Goal: Task Accomplishment & Management: Use online tool/utility

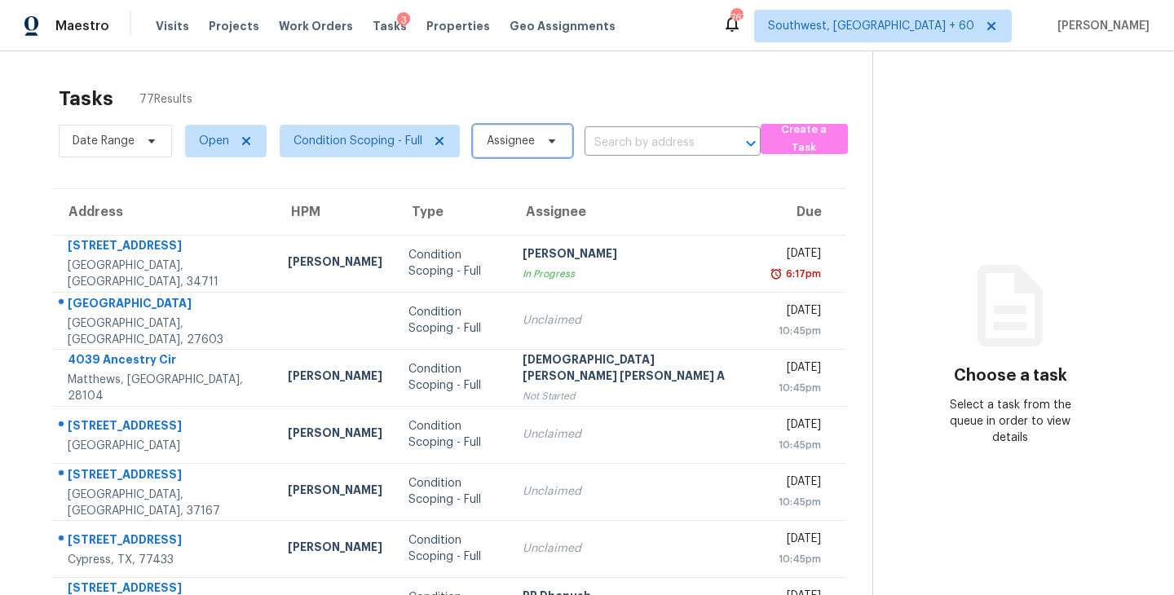
click at [505, 151] on span "Assignee" at bounding box center [522, 141] width 99 height 33
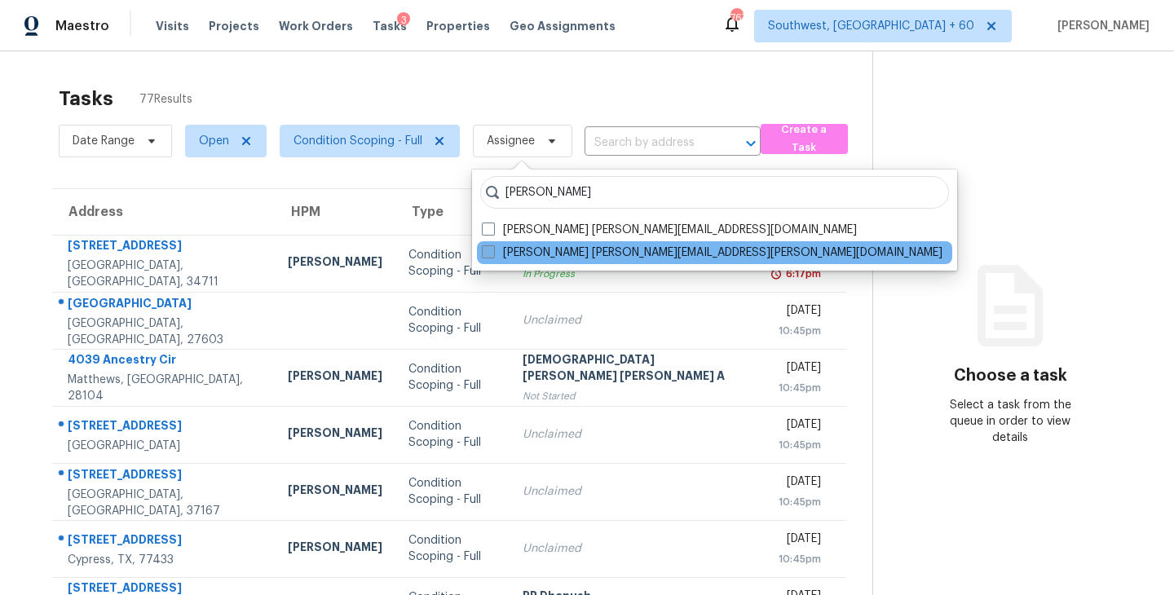
type input "[PERSON_NAME]"
click at [496, 255] on label "[PERSON_NAME] [PERSON_NAME][EMAIL_ADDRESS][PERSON_NAME][DOMAIN_NAME]" at bounding box center [712, 253] width 460 height 16
click at [492, 255] on input "[PERSON_NAME] [PERSON_NAME][EMAIL_ADDRESS][PERSON_NAME][DOMAIN_NAME]" at bounding box center [487, 250] width 11 height 11
checkbox input "true"
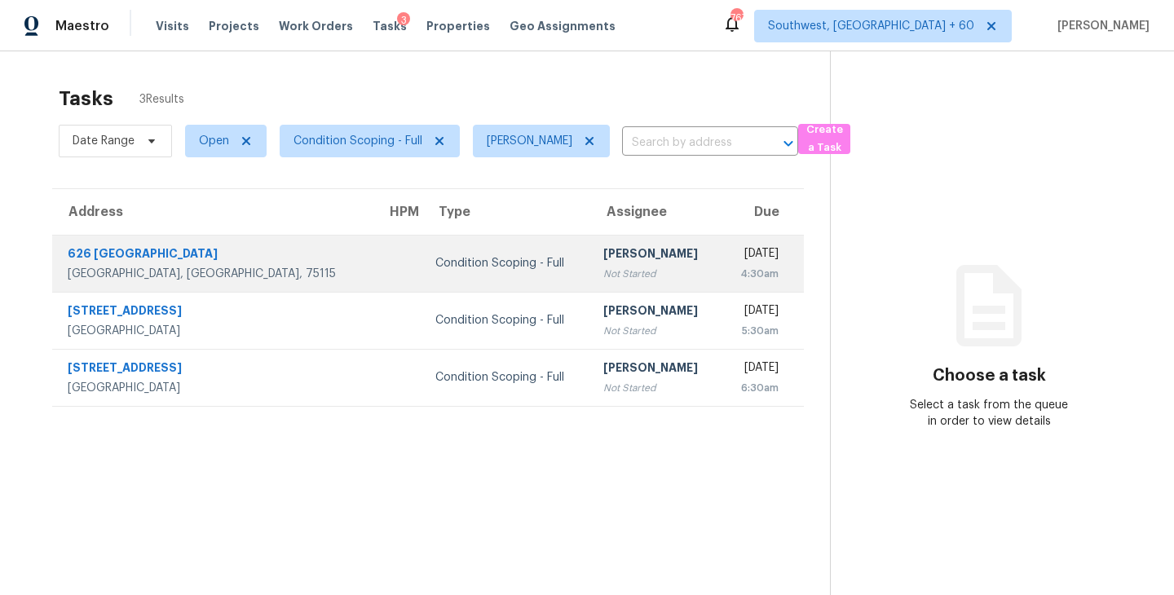
click at [619, 253] on div "[PERSON_NAME]" at bounding box center [655, 255] width 104 height 20
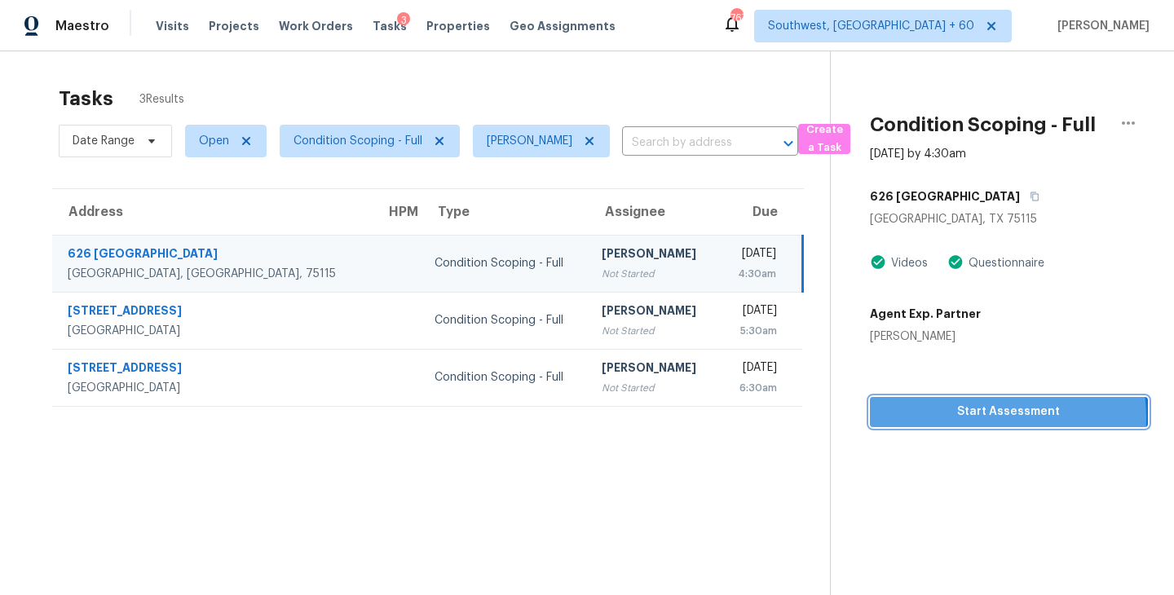
click at [986, 417] on span "Start Assessment" at bounding box center [1009, 412] width 252 height 20
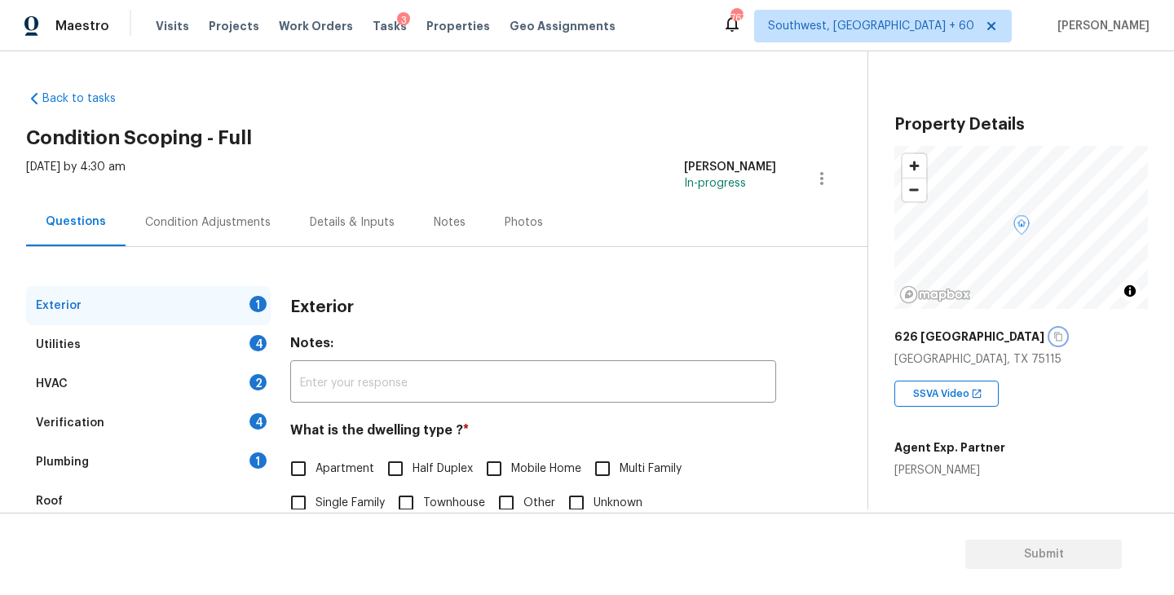
click at [1053, 332] on icon "button" at bounding box center [1058, 337] width 10 height 10
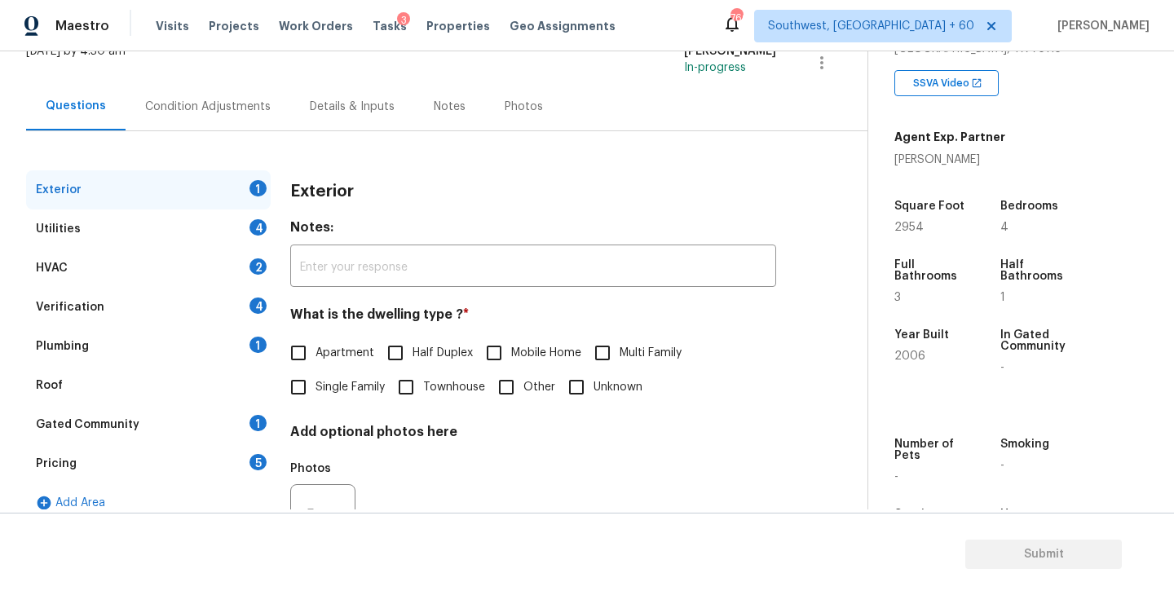
scroll to position [155, 0]
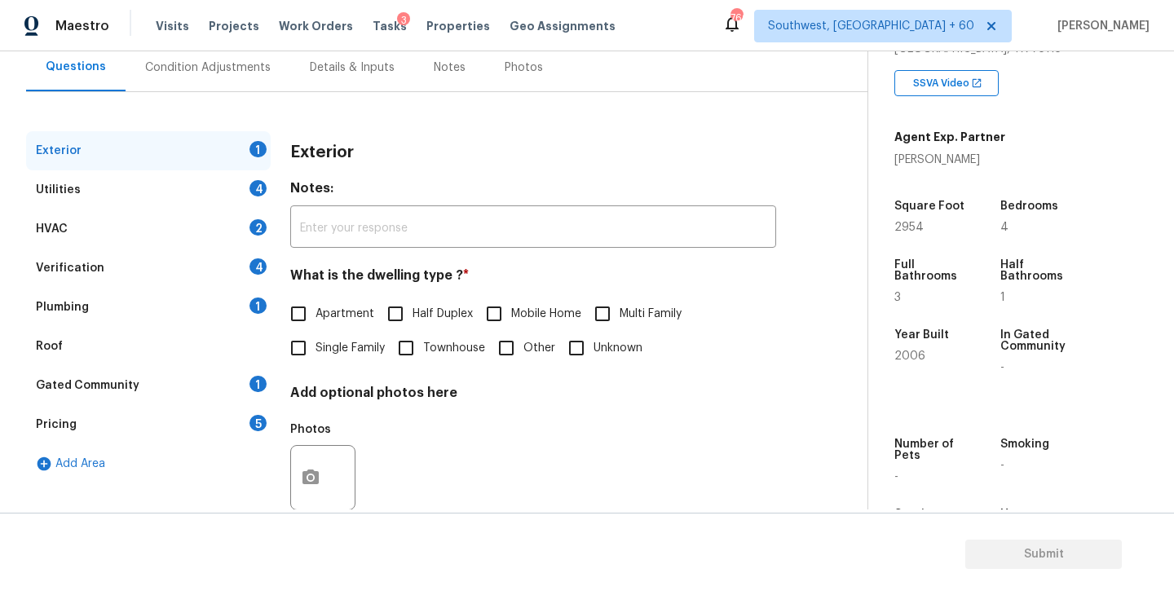
click at [369, 346] on span "Single Family" at bounding box center [349, 348] width 69 height 17
click at [315, 346] on input "Single Family" at bounding box center [298, 348] width 34 height 34
checkbox input "true"
click at [186, 181] on div "Utilities 4" at bounding box center [148, 189] width 245 height 39
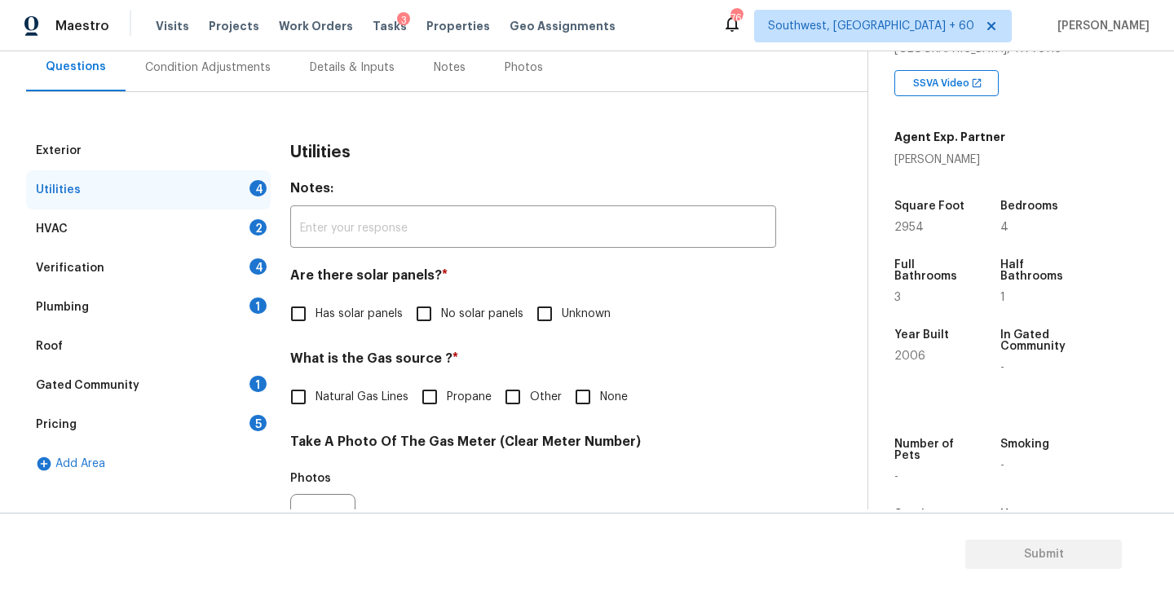
click at [456, 297] on label "No solar panels" at bounding box center [465, 314] width 117 height 34
click at [441, 297] on input "No solar panels" at bounding box center [424, 314] width 34 height 34
checkbox input "true"
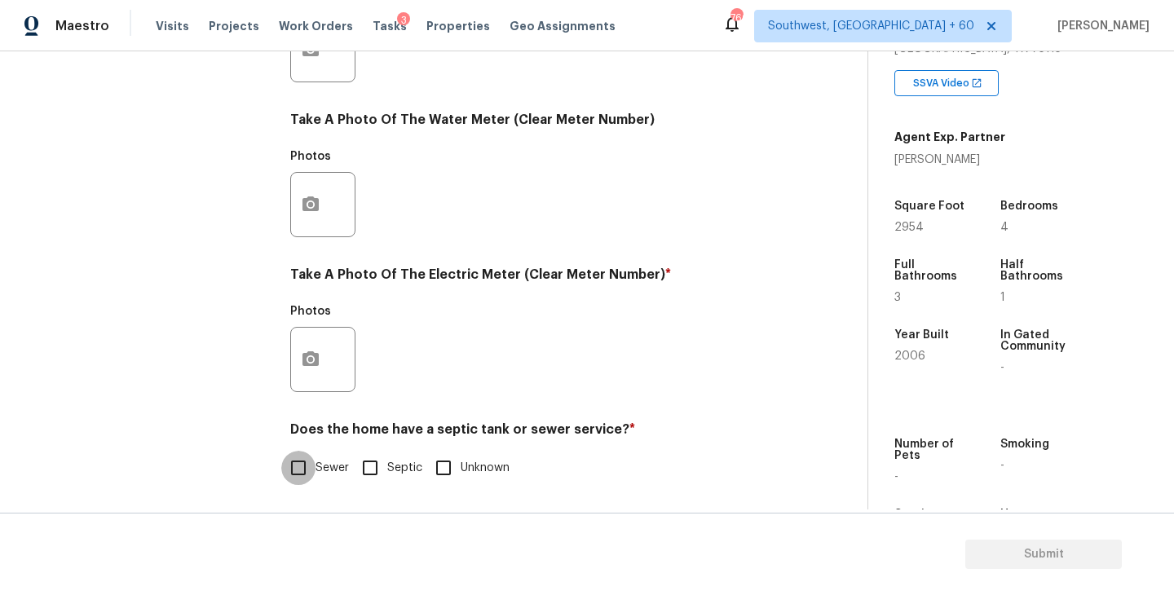
click at [314, 452] on input "Sewer" at bounding box center [298, 468] width 34 height 34
checkbox input "true"
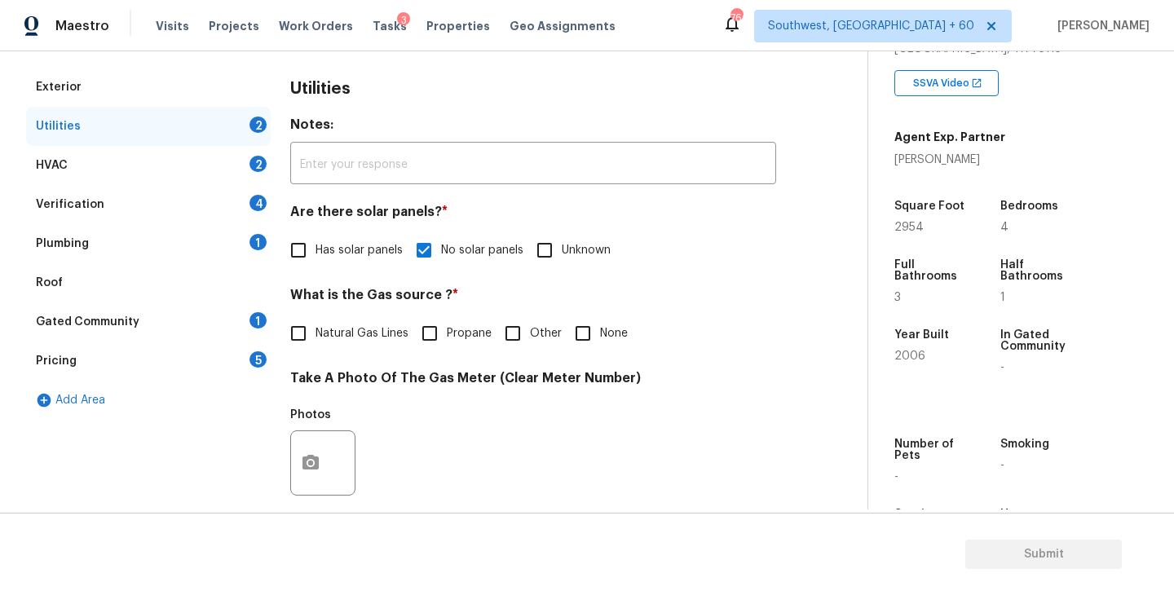
click at [203, 251] on div "Plumbing 1" at bounding box center [148, 243] width 245 height 39
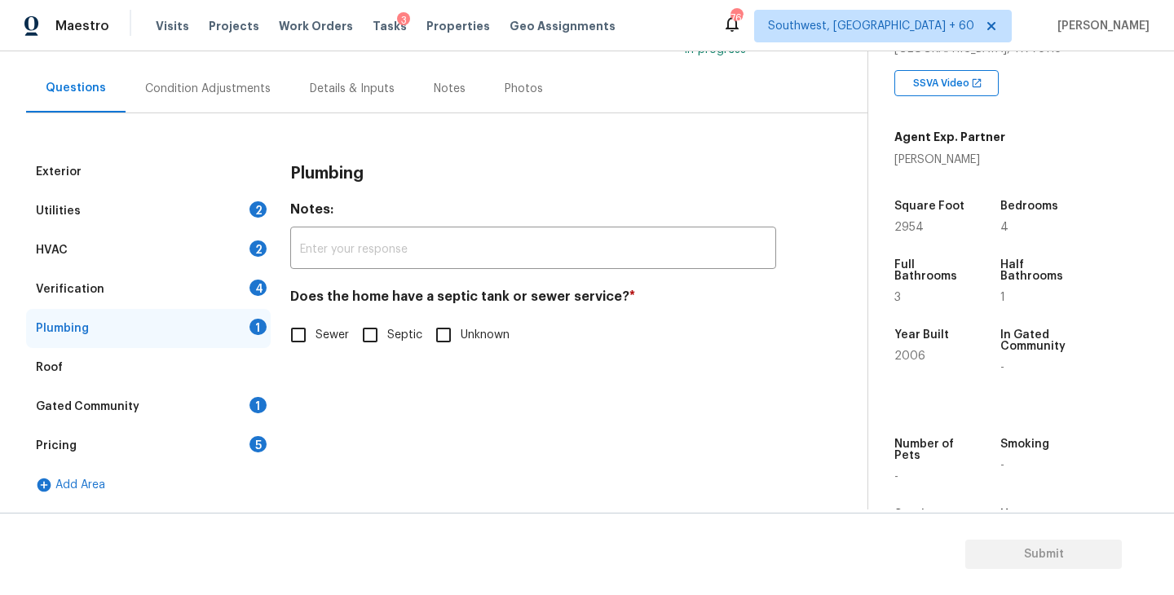
scroll to position [134, 0]
click at [319, 333] on span "Sewer" at bounding box center [331, 335] width 33 height 17
click at [315, 333] on input "Sewer" at bounding box center [298, 335] width 34 height 34
checkbox input "true"
click at [218, 385] on div "Roof" at bounding box center [148, 367] width 245 height 39
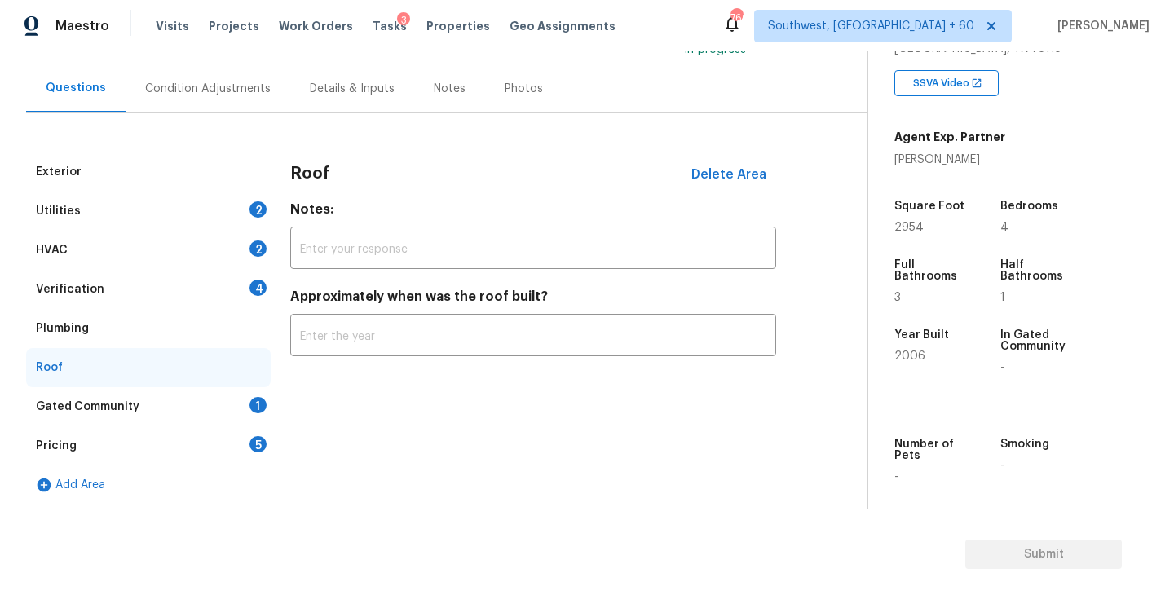
click at [210, 399] on div "Gated Community 1" at bounding box center [148, 406] width 245 height 39
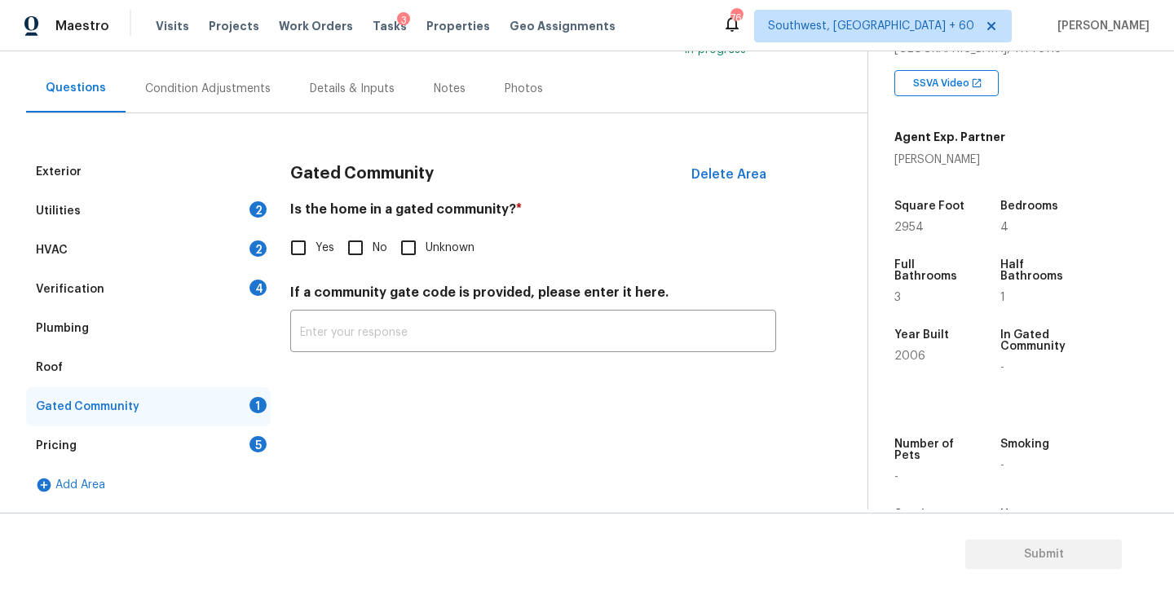
click at [361, 250] on input "No" at bounding box center [355, 248] width 34 height 34
checkbox input "true"
click at [235, 102] on div "Condition Adjustments" at bounding box center [208, 88] width 165 height 48
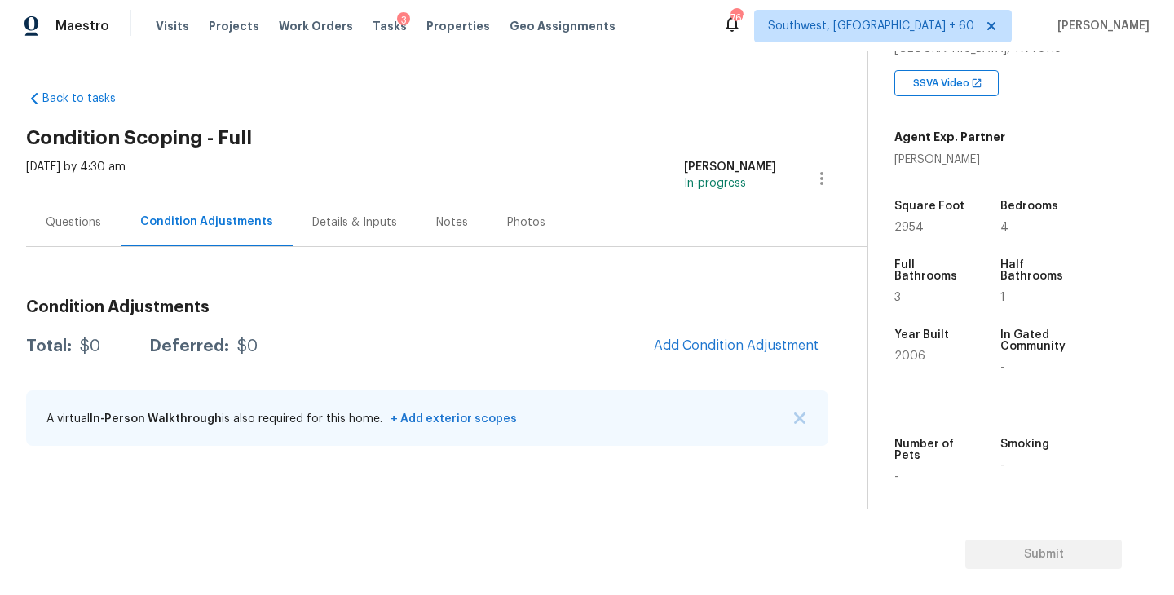
click at [664, 333] on span "Add Condition Adjustment" at bounding box center [736, 346] width 184 height 36
click at [743, 351] on span "Add Condition Adjustment" at bounding box center [736, 345] width 165 height 15
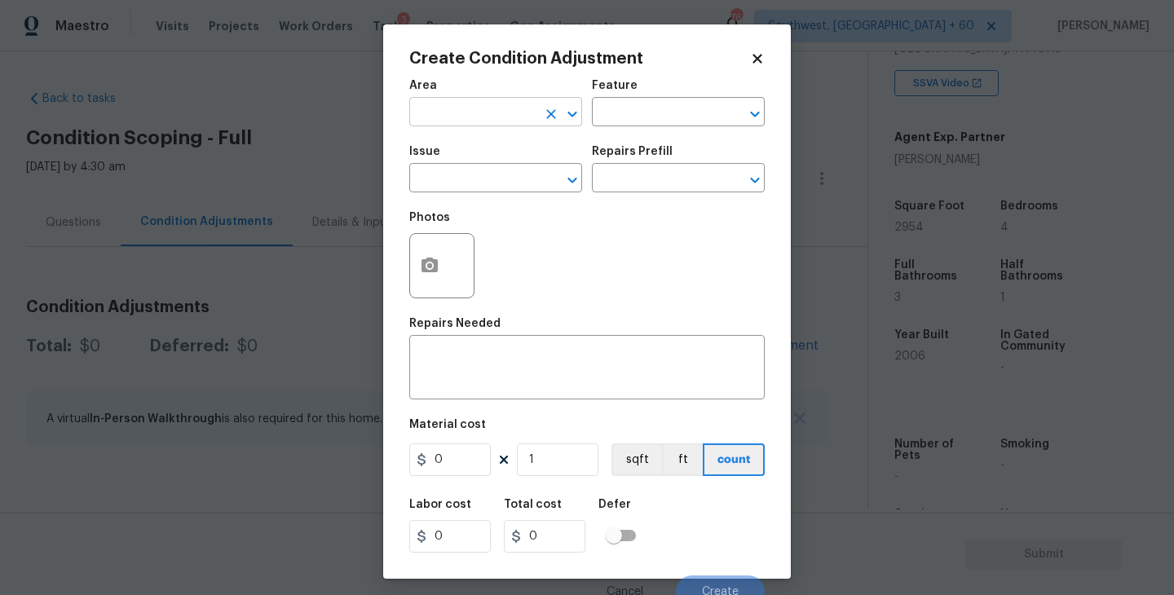
click at [479, 119] on input "text" at bounding box center [472, 113] width 127 height 25
click at [490, 176] on li "Exterior Overall" at bounding box center [495, 177] width 173 height 27
type input "Exterior Overall"
click at [615, 124] on input "text" at bounding box center [655, 113] width 127 height 25
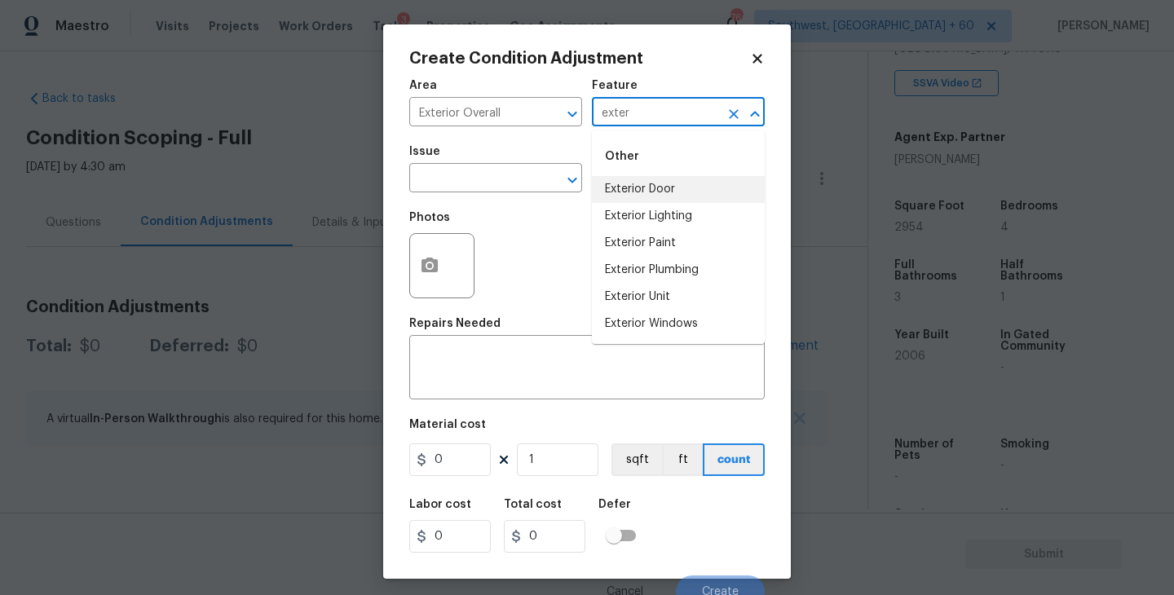
click at [632, 185] on li "Exterior Door" at bounding box center [678, 189] width 173 height 27
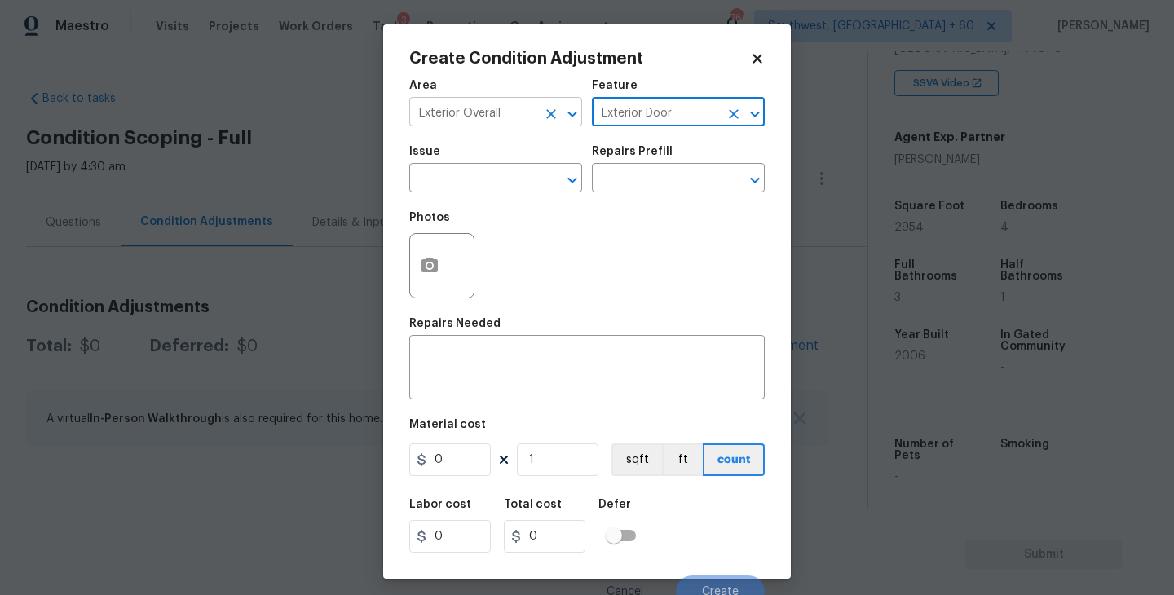
drag, startPoint x: 688, startPoint y: 118, endPoint x: 571, endPoint y: 118, distance: 116.5
click at [571, 118] on div "Area Exterior Overall ​ Feature Exterior Door ​" at bounding box center [586, 103] width 355 height 66
type input "Exterior Door"
click at [540, 371] on textarea at bounding box center [587, 369] width 336 height 34
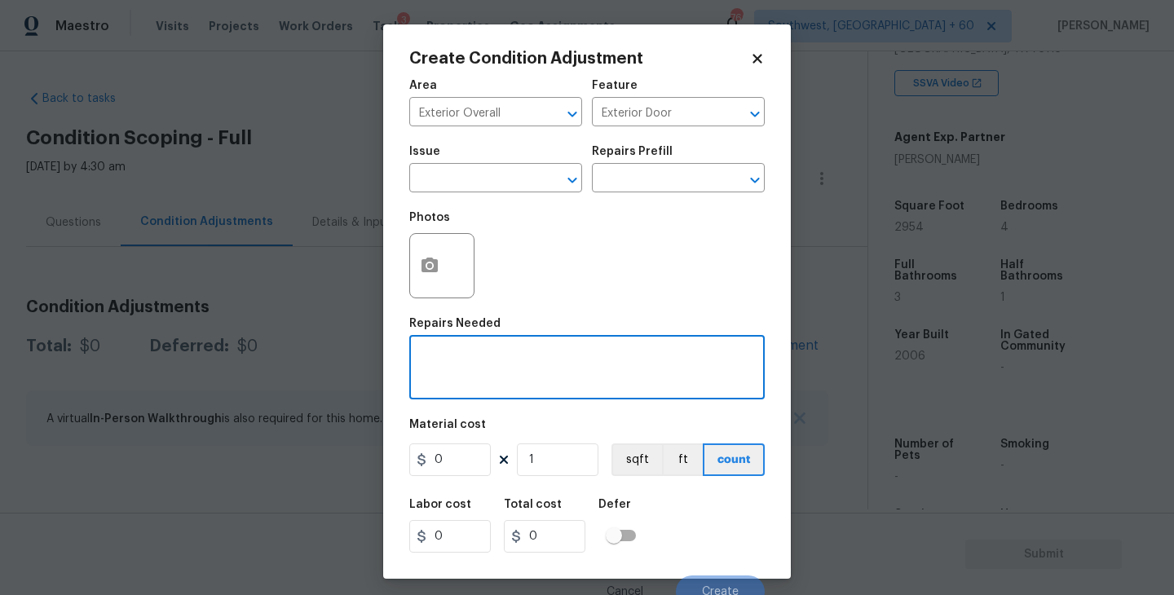
paste textarea "Exterior Door"
type textarea "Exterior Door Repaint"
drag, startPoint x: 452, startPoint y: 456, endPoint x: 351, endPoint y: 466, distance: 101.6
click at [351, 466] on div "Create Condition Adjustment Area Exterior Overall ​ Feature Exterior Door ​ Iss…" at bounding box center [587, 297] width 1174 height 595
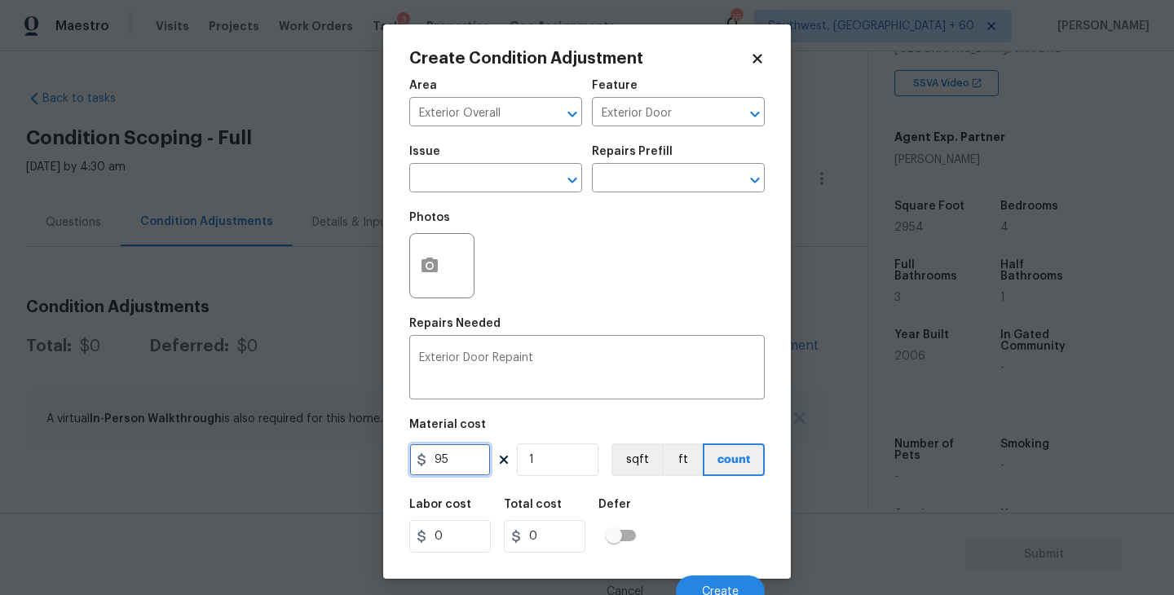
type input "95"
click at [427, 263] on icon "button" at bounding box center [430, 266] width 20 height 20
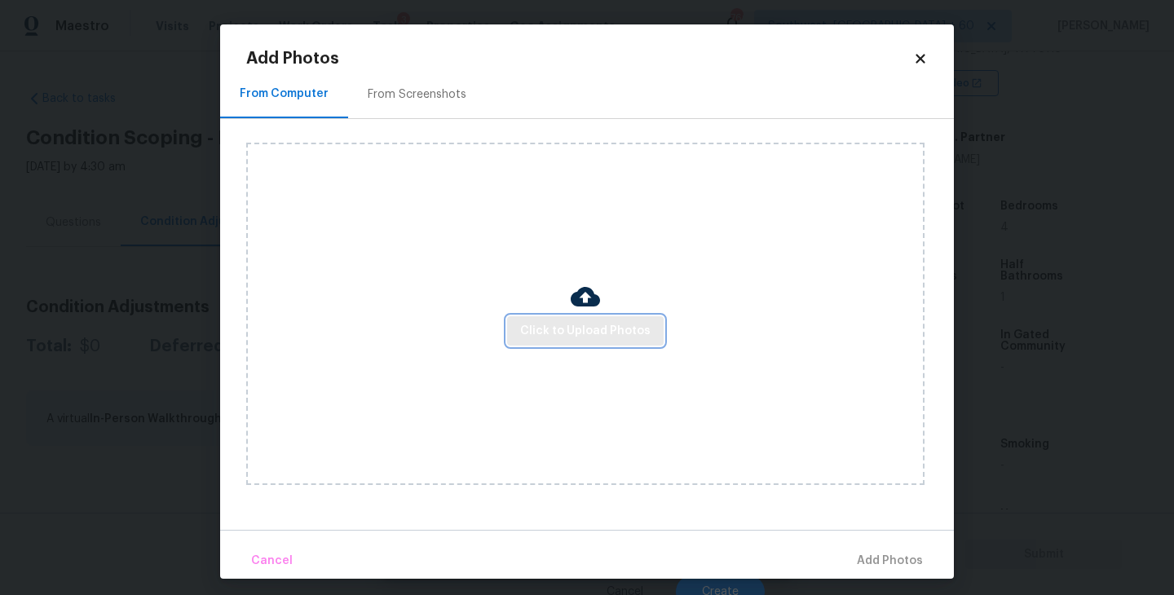
click at [566, 328] on span "Click to Upload Photos" at bounding box center [585, 331] width 130 height 20
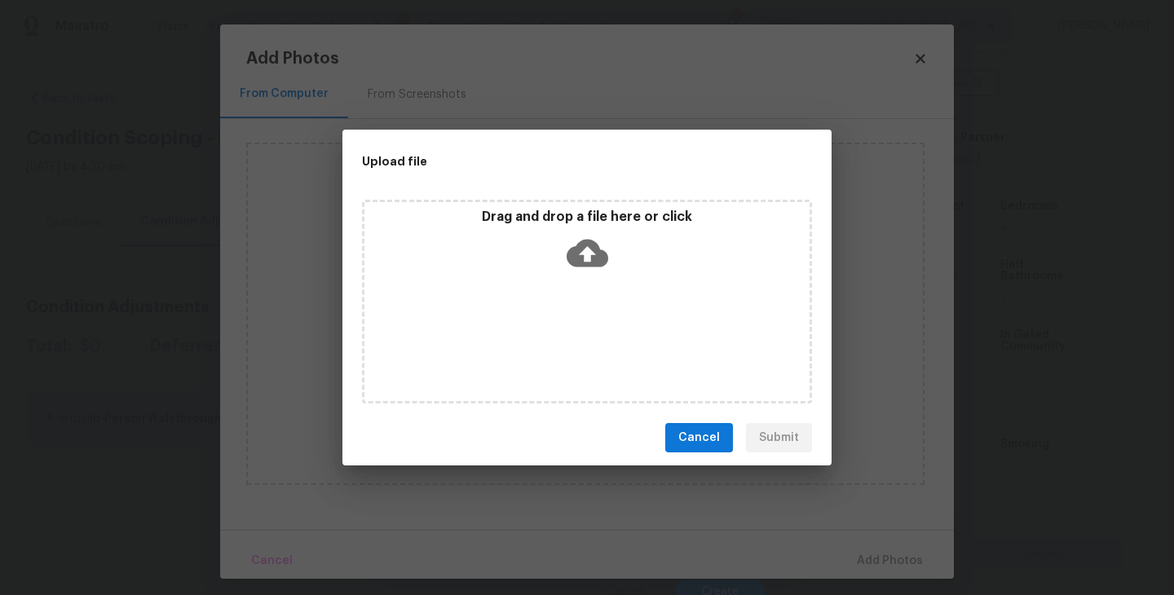
click at [586, 236] on icon at bounding box center [587, 253] width 42 height 42
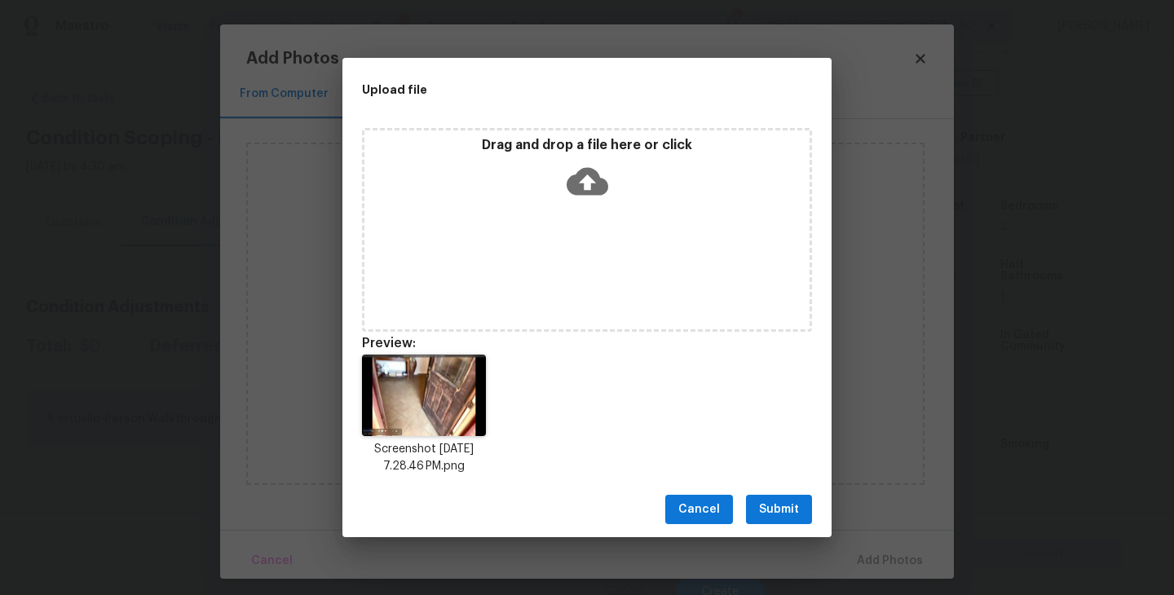
click at [774, 502] on span "Submit" at bounding box center [779, 510] width 40 height 20
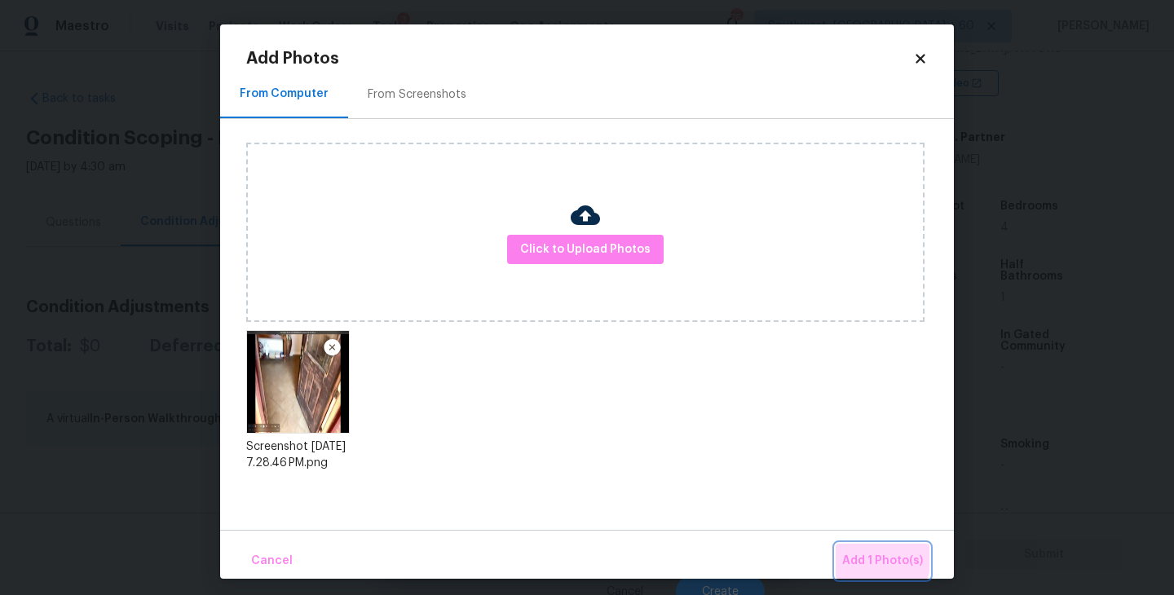
click at [853, 552] on span "Add 1 Photo(s)" at bounding box center [882, 561] width 81 height 20
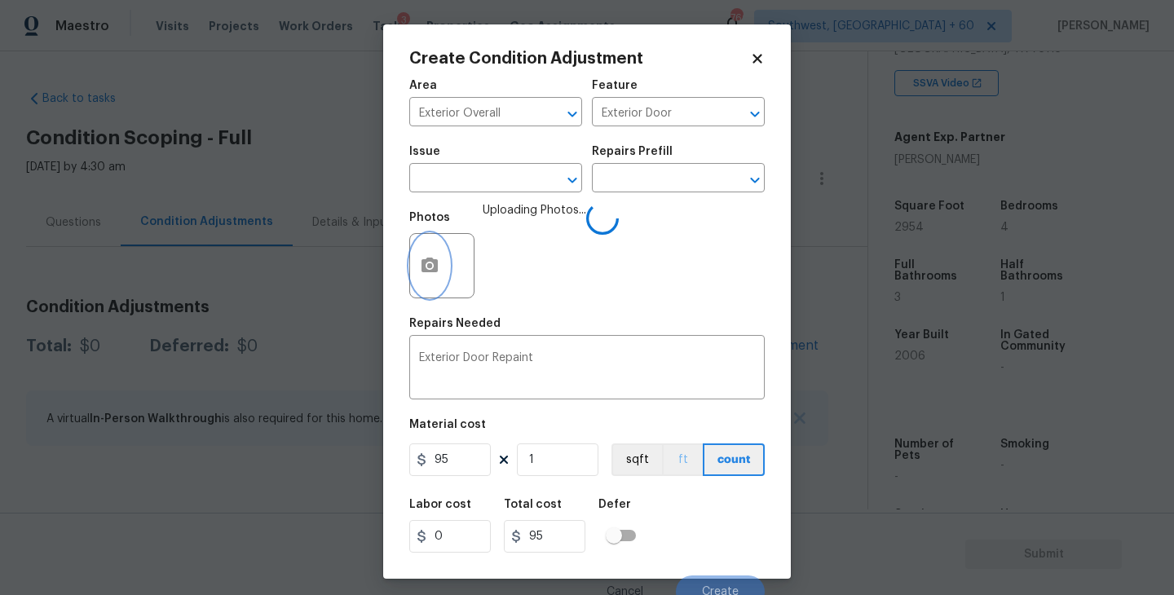
scroll to position [14, 0]
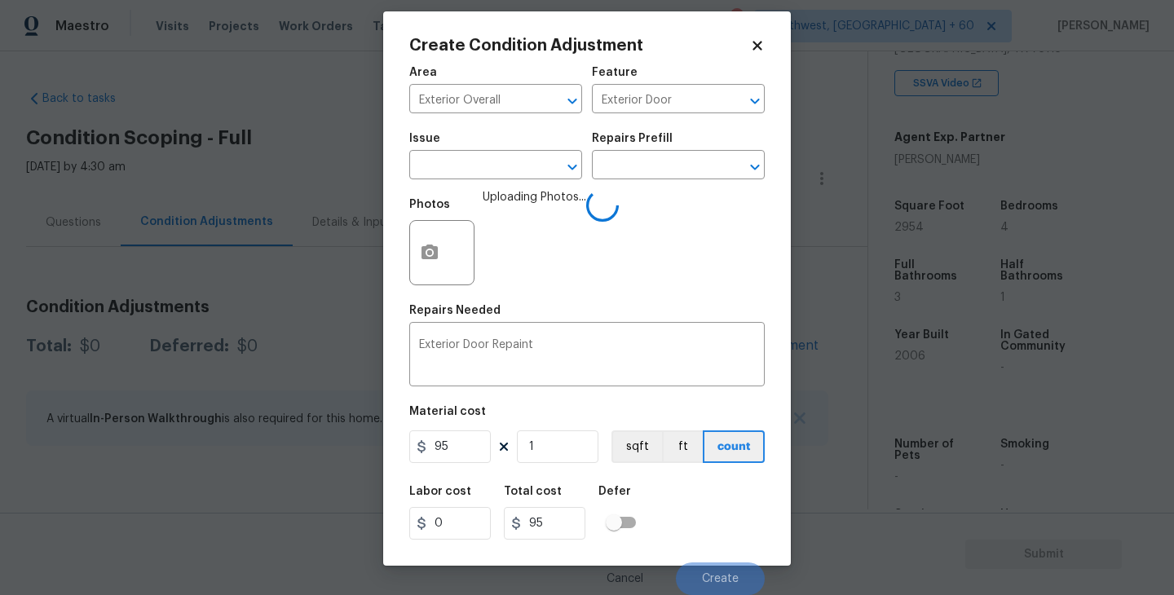
click at [698, 491] on div "Labor cost 0 Total cost 95 Defer" at bounding box center [586, 512] width 355 height 73
click at [712, 537] on div "Labor cost 0 Total cost 95 Defer" at bounding box center [586, 512] width 355 height 73
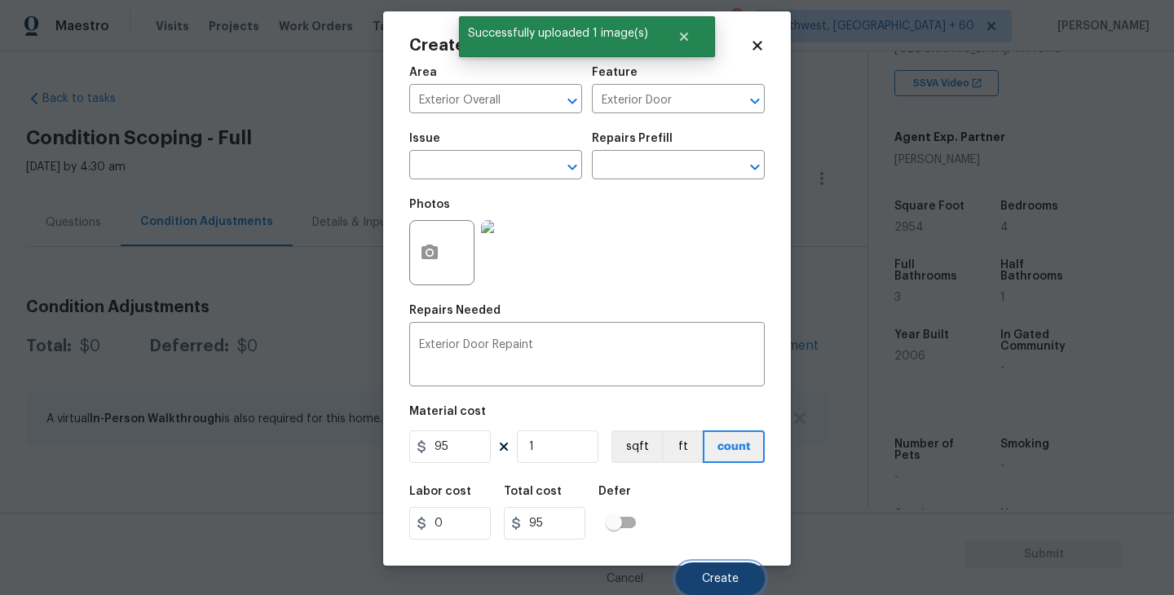
click at [716, 576] on span "Create" at bounding box center [720, 579] width 37 height 12
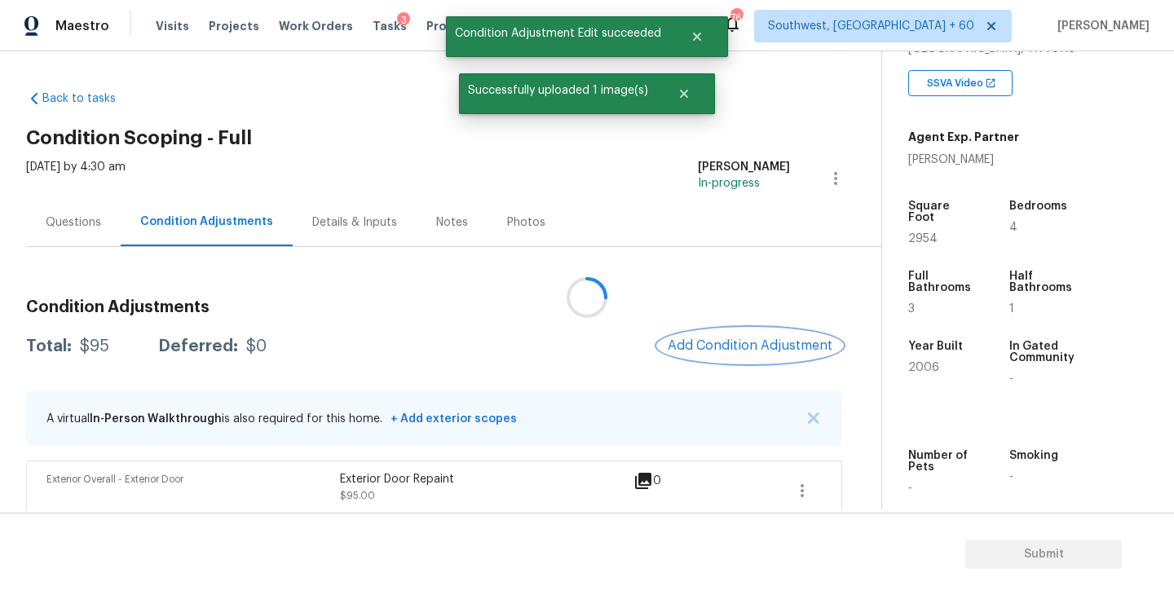
scroll to position [0, 0]
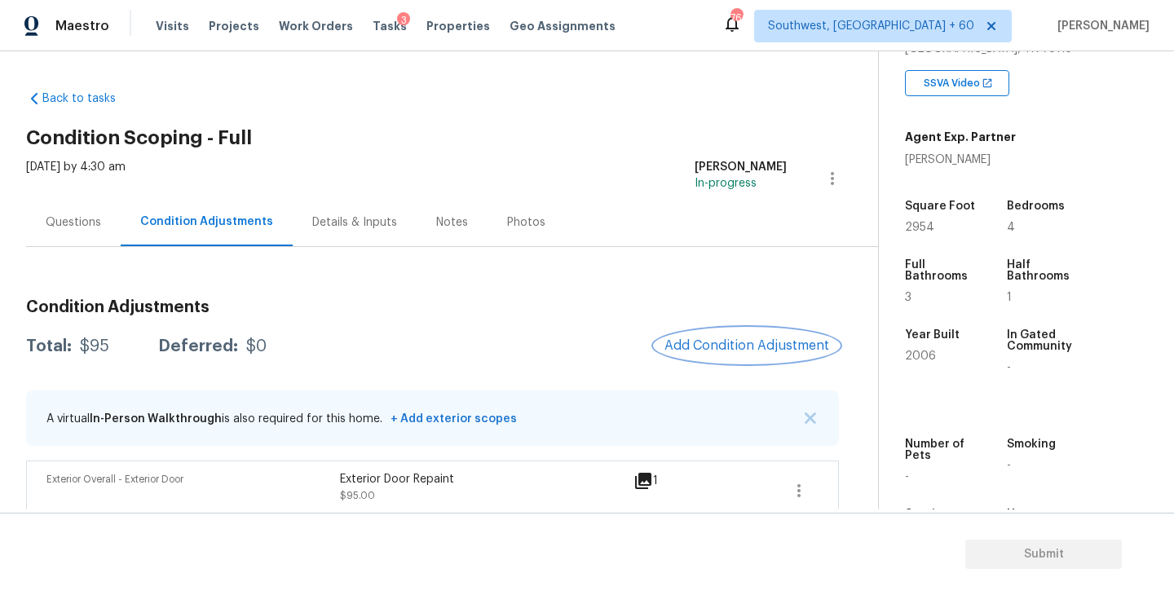
click at [691, 345] on span "Add Condition Adjustment" at bounding box center [746, 345] width 165 height 15
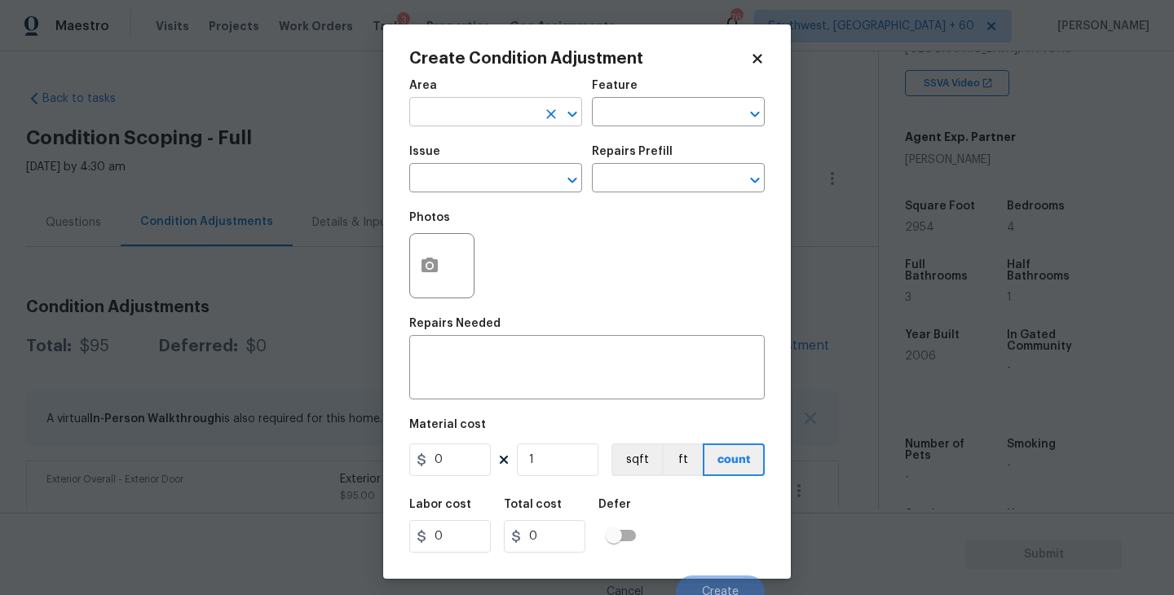
click at [483, 118] on input "text" at bounding box center [472, 113] width 127 height 25
click at [512, 152] on li "Kitchen" at bounding box center [495, 150] width 173 height 27
type input "Kitchen"
click at [638, 109] on input "text" at bounding box center [655, 113] width 127 height 25
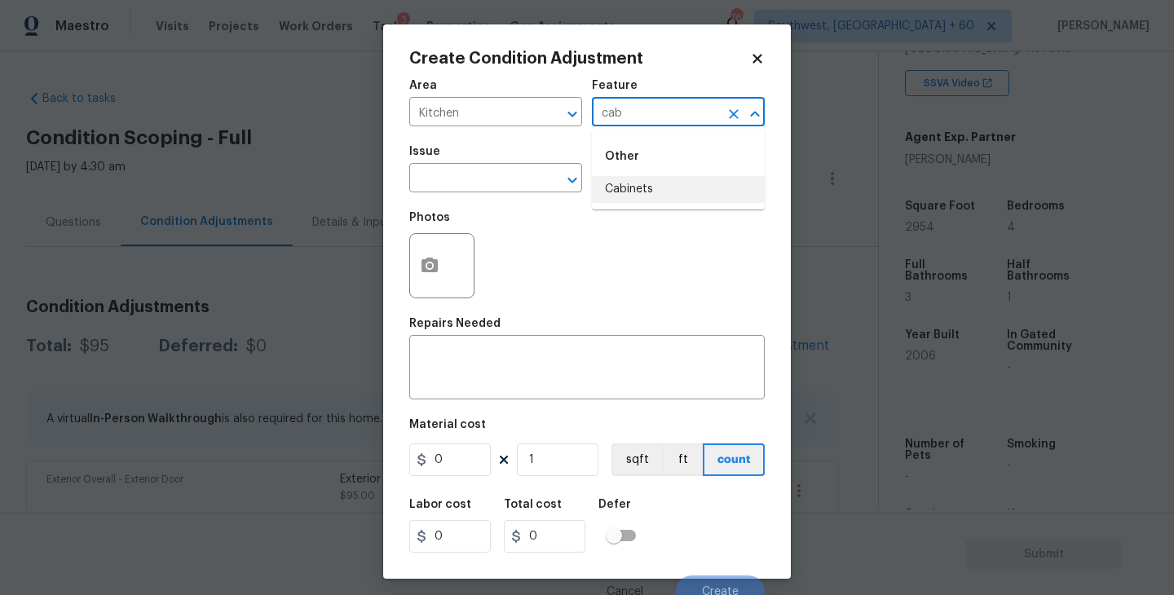
click at [640, 196] on li "Cabinets" at bounding box center [678, 189] width 173 height 27
type input "Cabinets"
click at [527, 188] on input "text" at bounding box center [472, 179] width 127 height 25
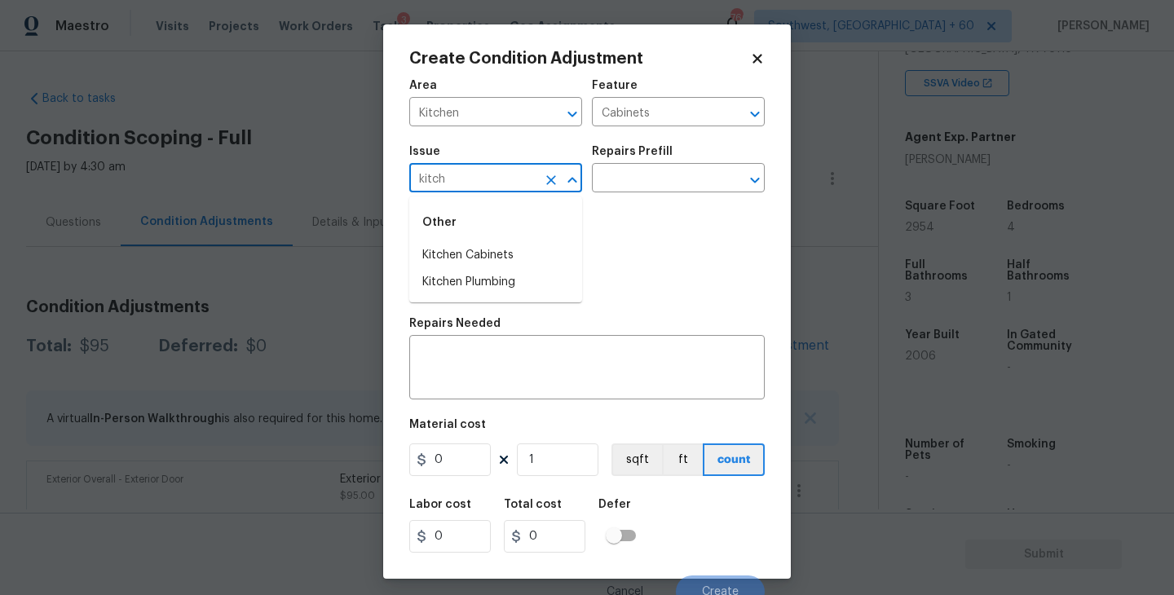
click at [519, 254] on li "Kitchen Cabinets" at bounding box center [495, 255] width 173 height 27
type input "Kitchen Cabinets"
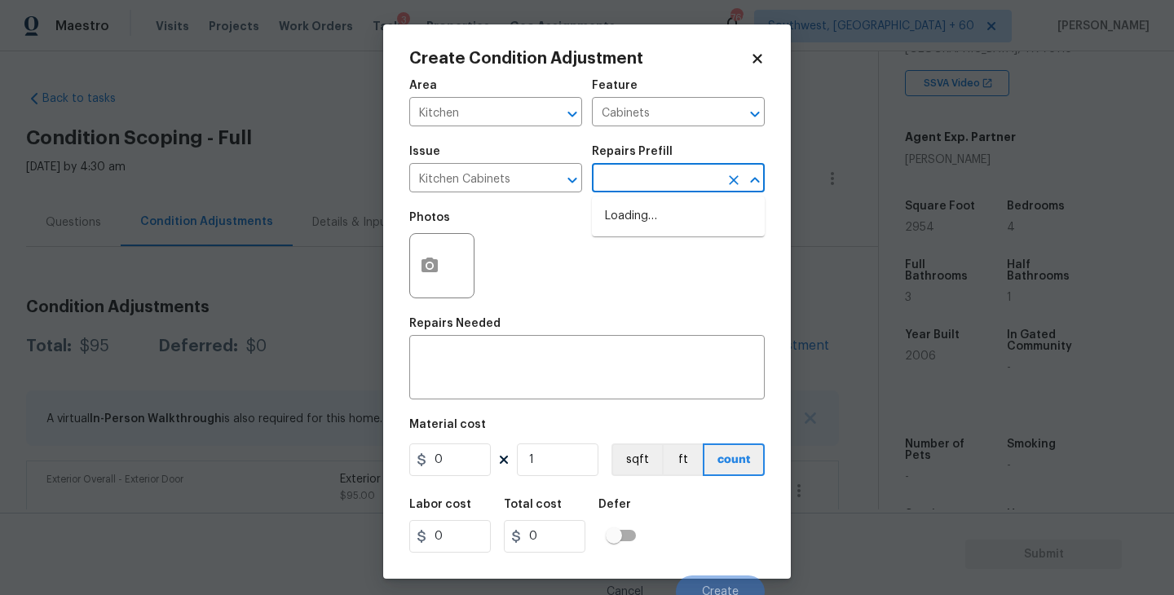
click at [631, 185] on input "text" at bounding box center [655, 179] width 127 height 25
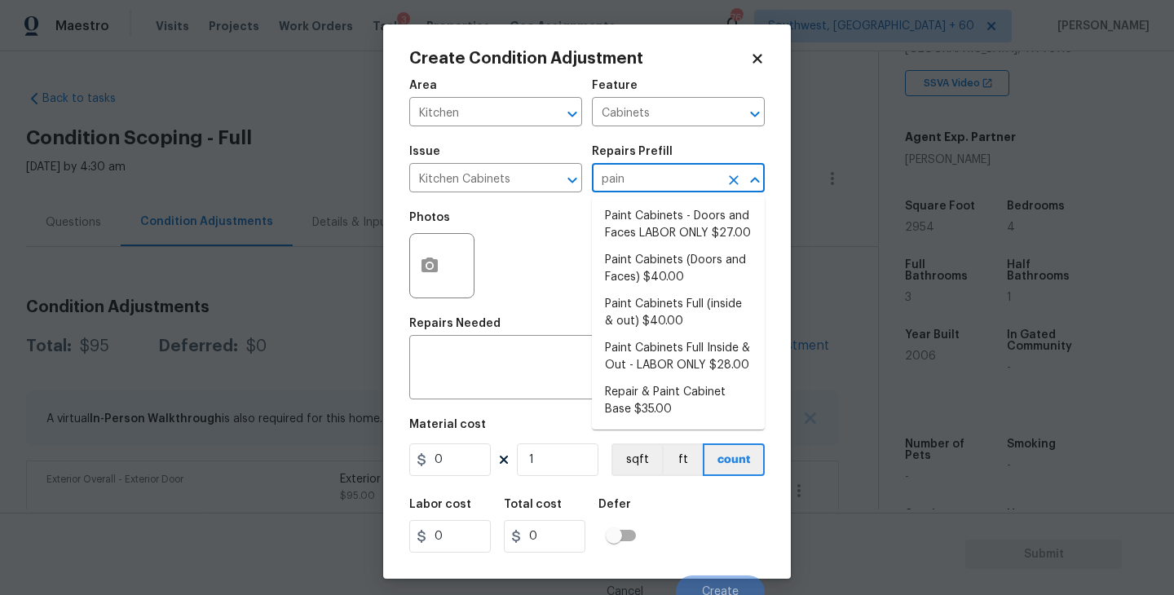
type input "paint"
click at [659, 312] on li "Paint Cabinets Full (inside & out) $40.00" at bounding box center [678, 313] width 173 height 44
type textarea "Prep, sand, mask and apply 2 coats of paint to the kitchen cabinet doors, inter…"
type input "40"
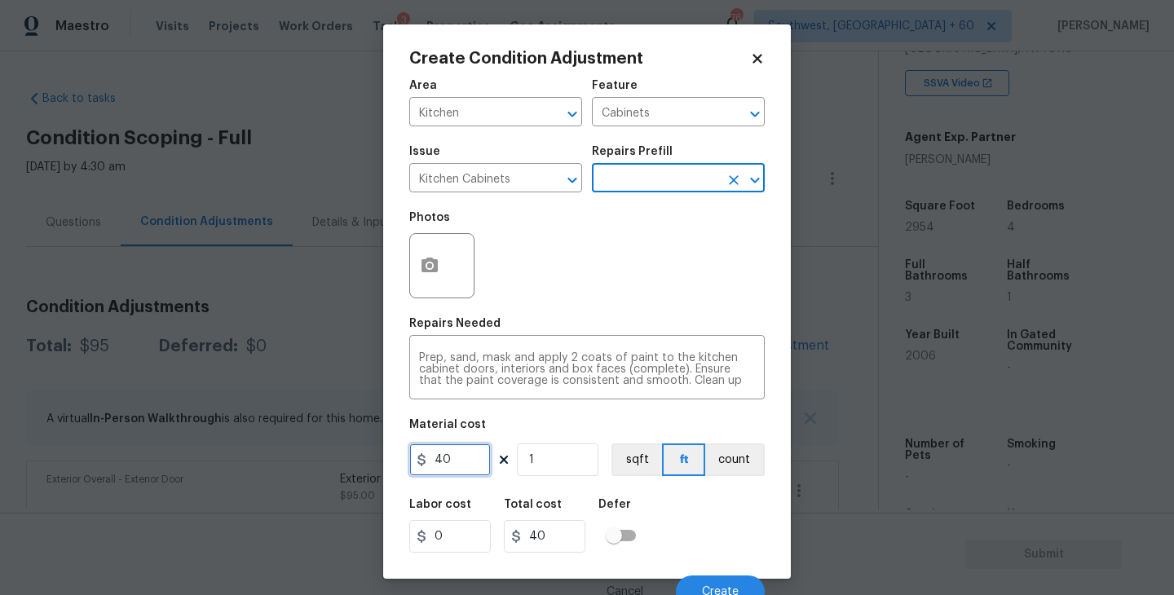
drag, startPoint x: 468, startPoint y: 456, endPoint x: 328, endPoint y: 456, distance: 140.2
click at [328, 456] on div "Create Condition Adjustment Area Kitchen ​ Feature Cabinets ​ Issue Kitchen Cab…" at bounding box center [587, 297] width 1174 height 595
type input "1200"
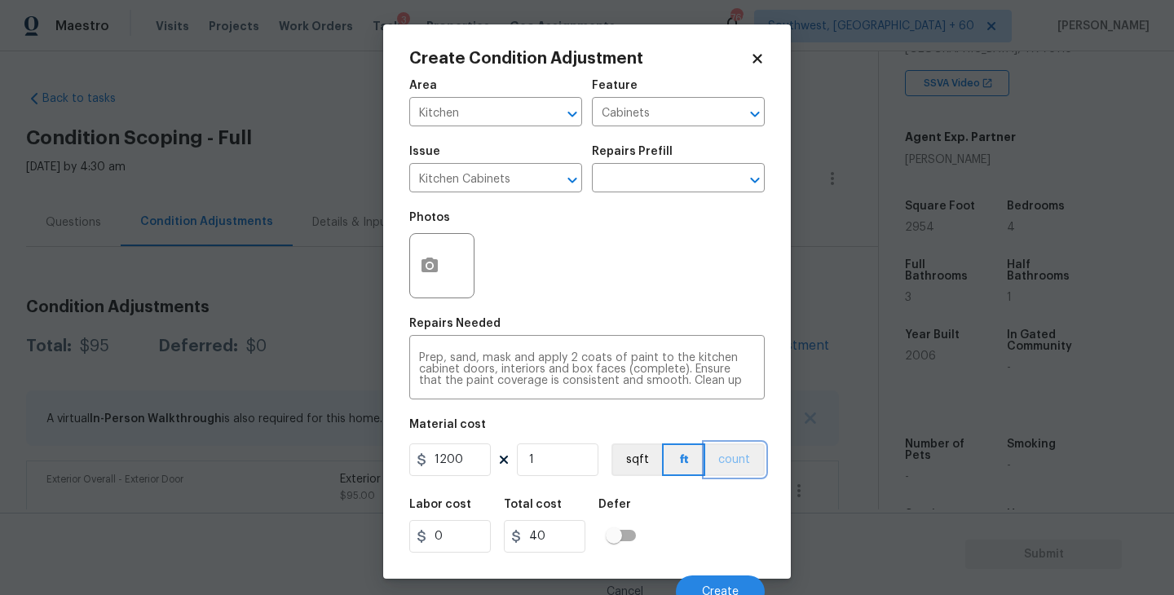
type input "1200"
click at [739, 464] on button "count" at bounding box center [734, 459] width 59 height 33
click at [425, 269] on icon "button" at bounding box center [429, 265] width 16 height 15
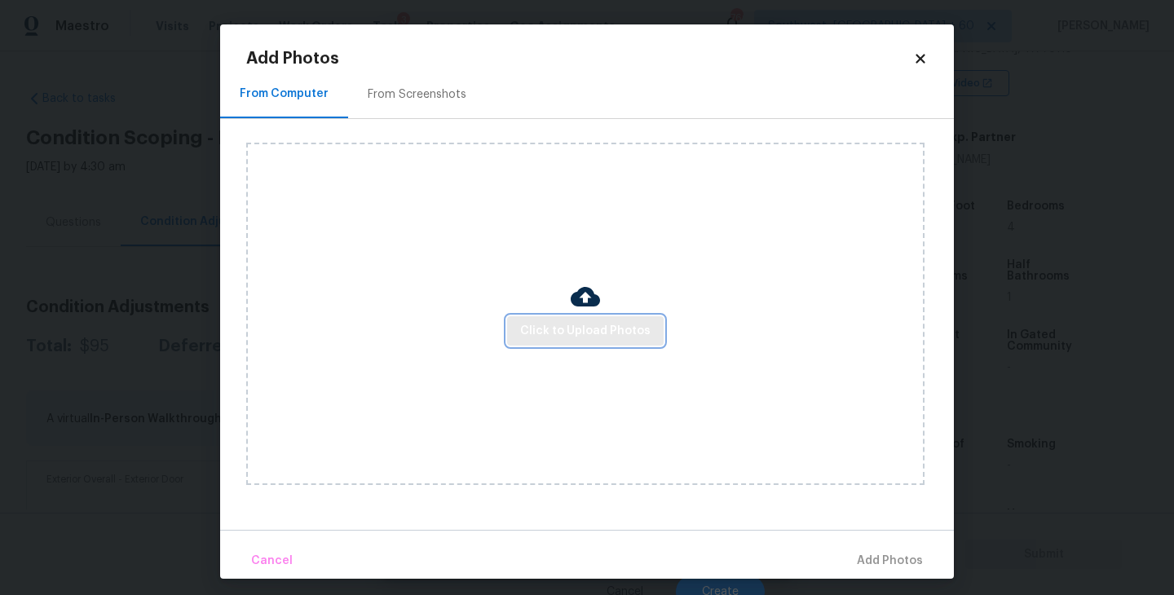
click at [554, 326] on span "Click to Upload Photos" at bounding box center [585, 331] width 130 height 20
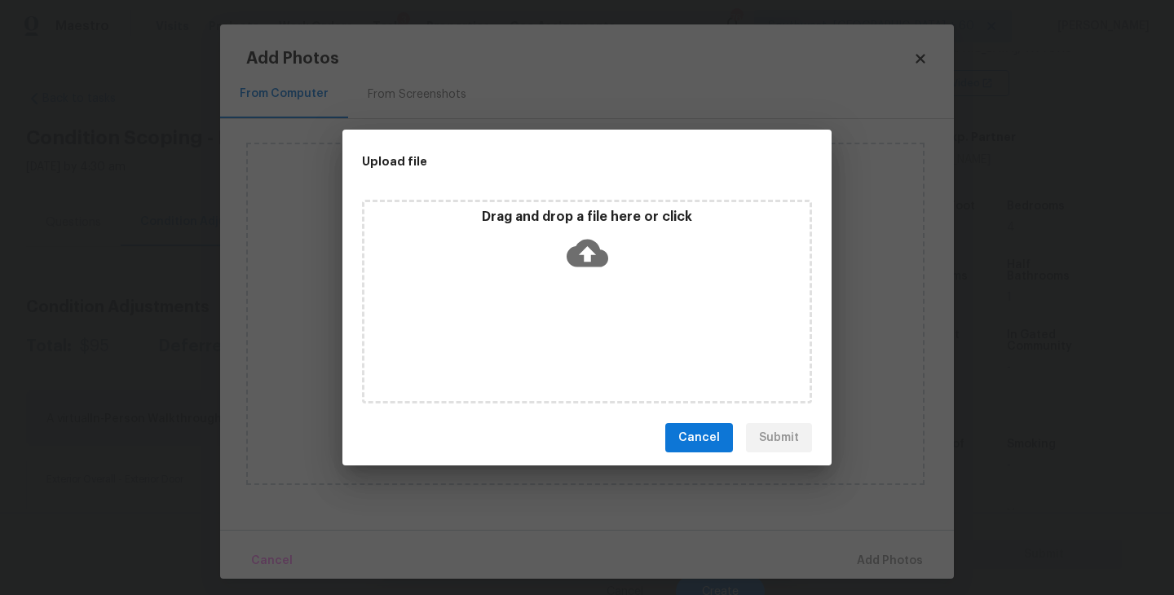
click at [573, 273] on div "Drag and drop a file here or click" at bounding box center [586, 244] width 445 height 70
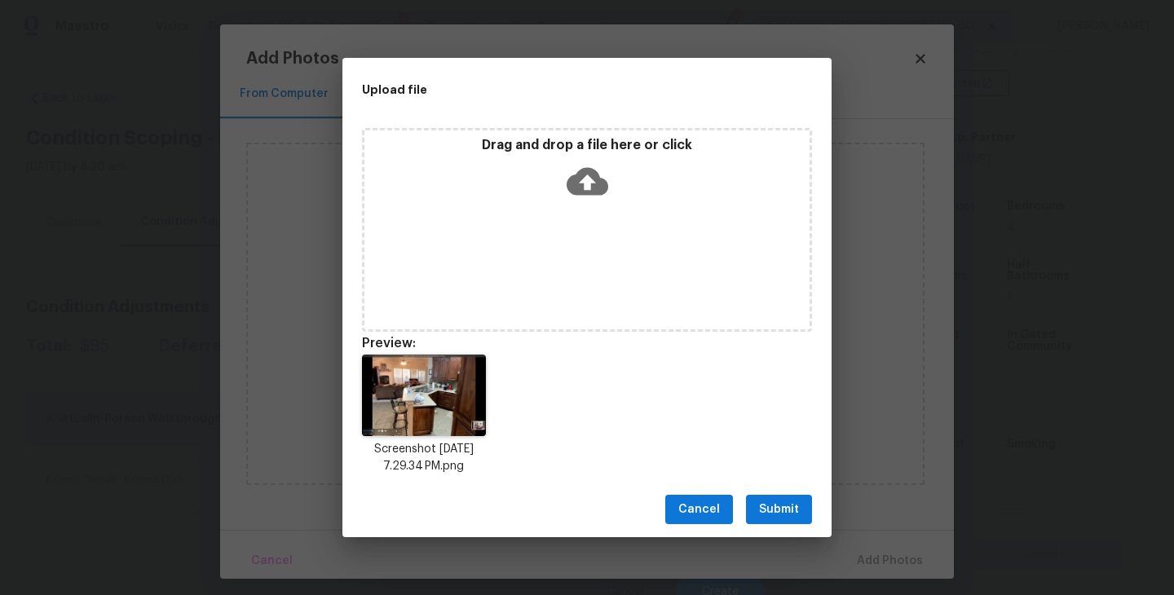
click at [791, 505] on span "Submit" at bounding box center [779, 510] width 40 height 20
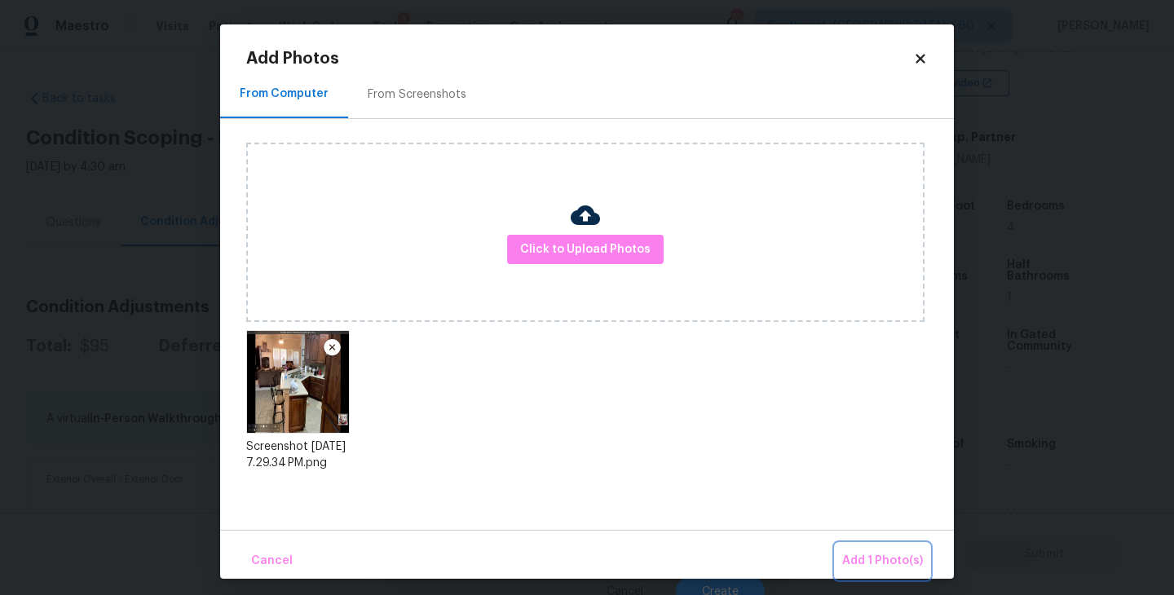
click at [847, 556] on span "Add 1 Photo(s)" at bounding box center [882, 561] width 81 height 20
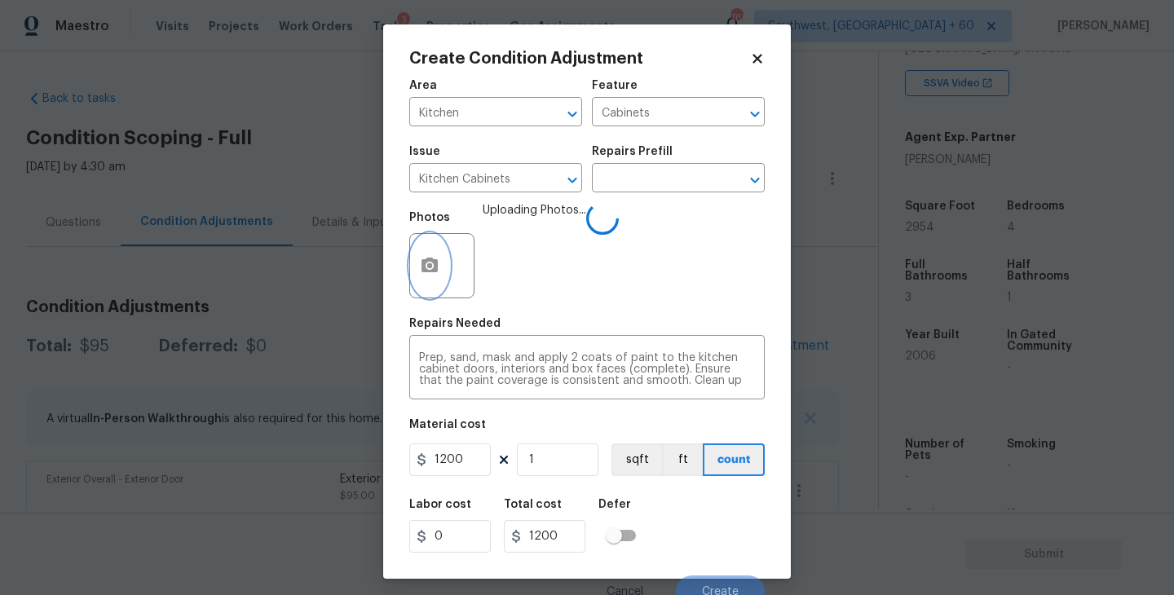
scroll to position [14, 0]
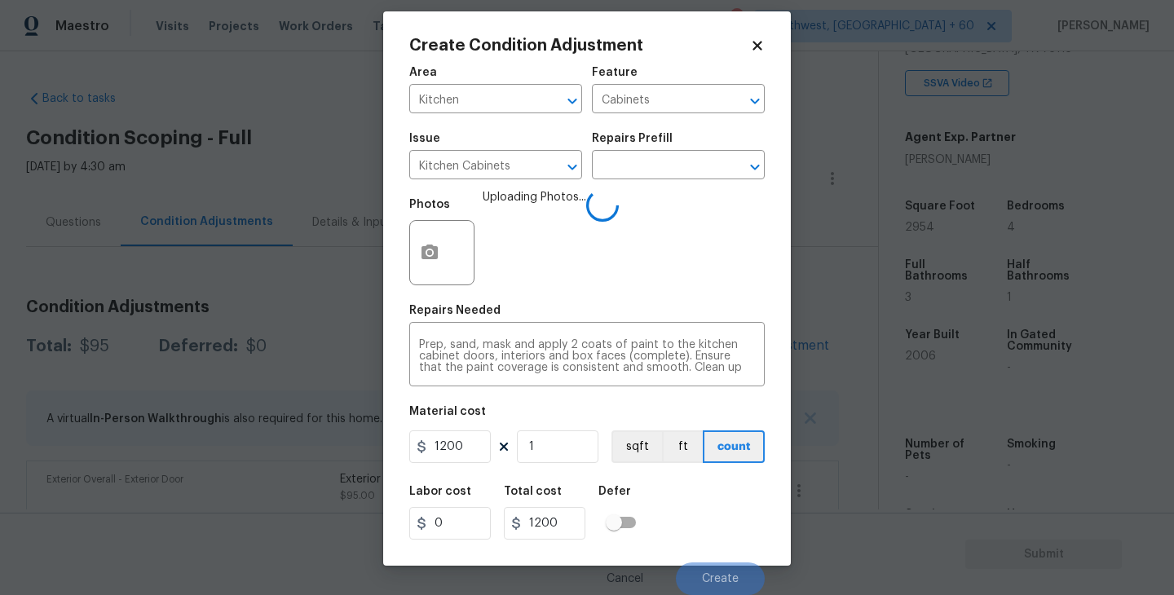
click at [737, 506] on div "Labor cost 0 Total cost 1200 Defer" at bounding box center [586, 512] width 355 height 73
click at [738, 505] on div "Labor cost 0 Total cost 1200 Defer" at bounding box center [586, 512] width 355 height 73
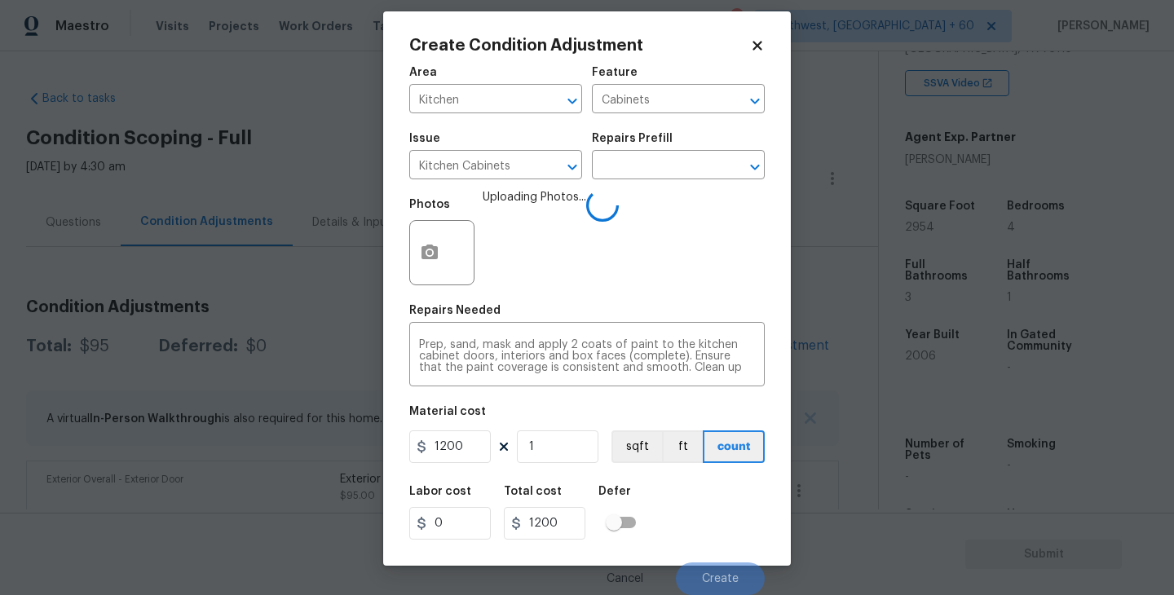
click at [738, 547] on div "Labor cost 0 Total cost 1200 Defer" at bounding box center [586, 512] width 355 height 73
click at [724, 544] on div "Labor cost 0 Total cost 1200 Defer" at bounding box center [586, 512] width 355 height 73
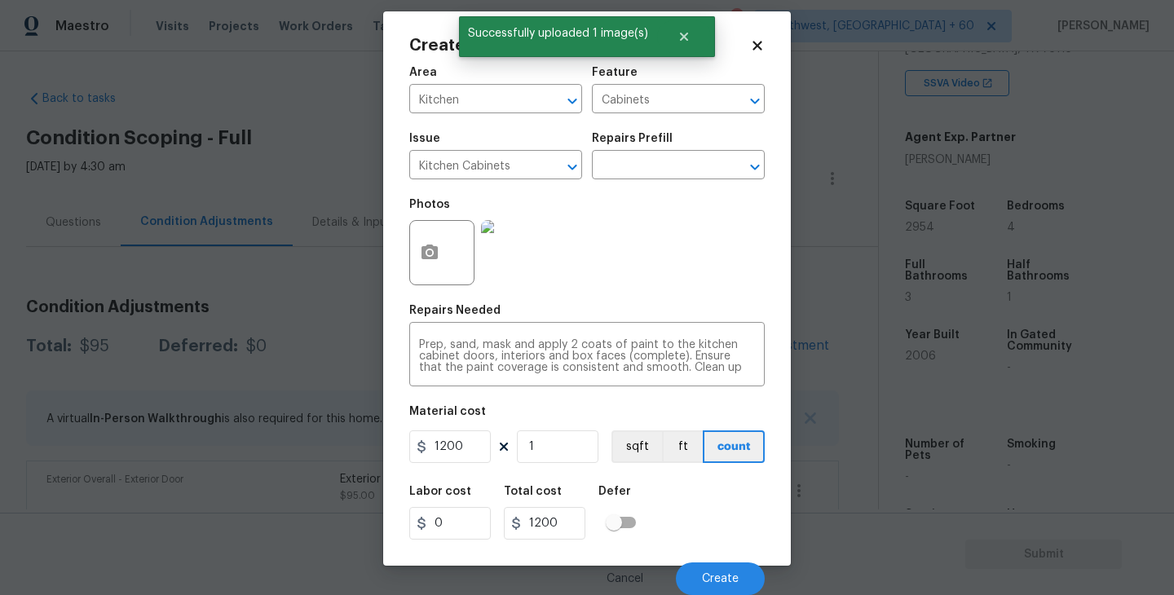
click at [720, 561] on div "Cancel Create" at bounding box center [586, 572] width 355 height 46
click at [720, 575] on span "Create" at bounding box center [720, 579] width 37 height 12
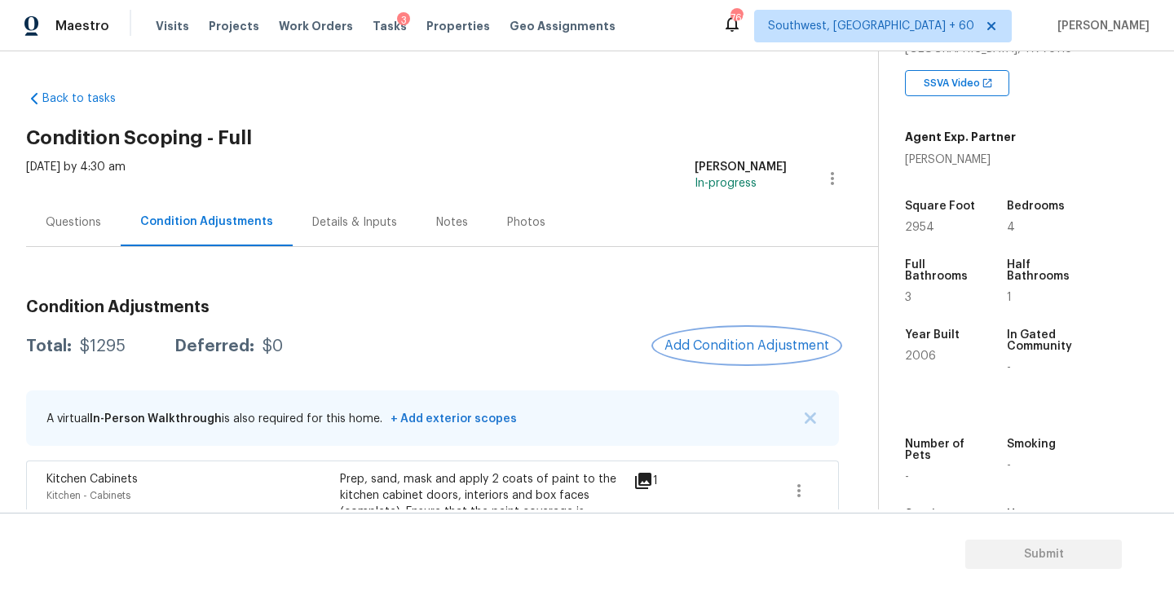
scroll to position [134, 0]
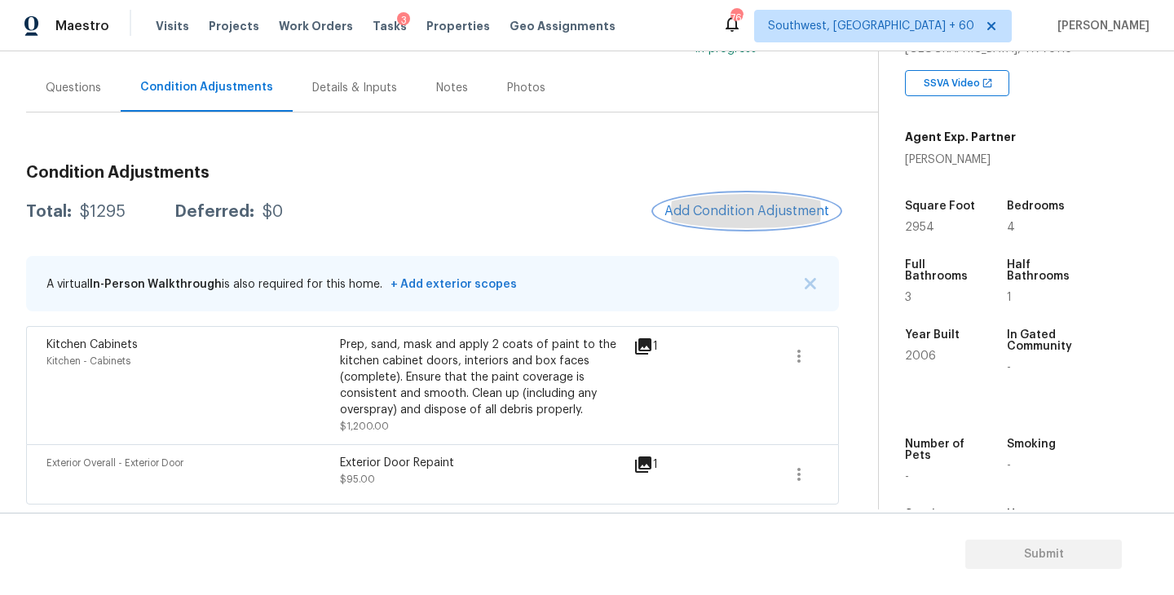
click at [734, 218] on span "Add Condition Adjustment" at bounding box center [746, 211] width 165 height 15
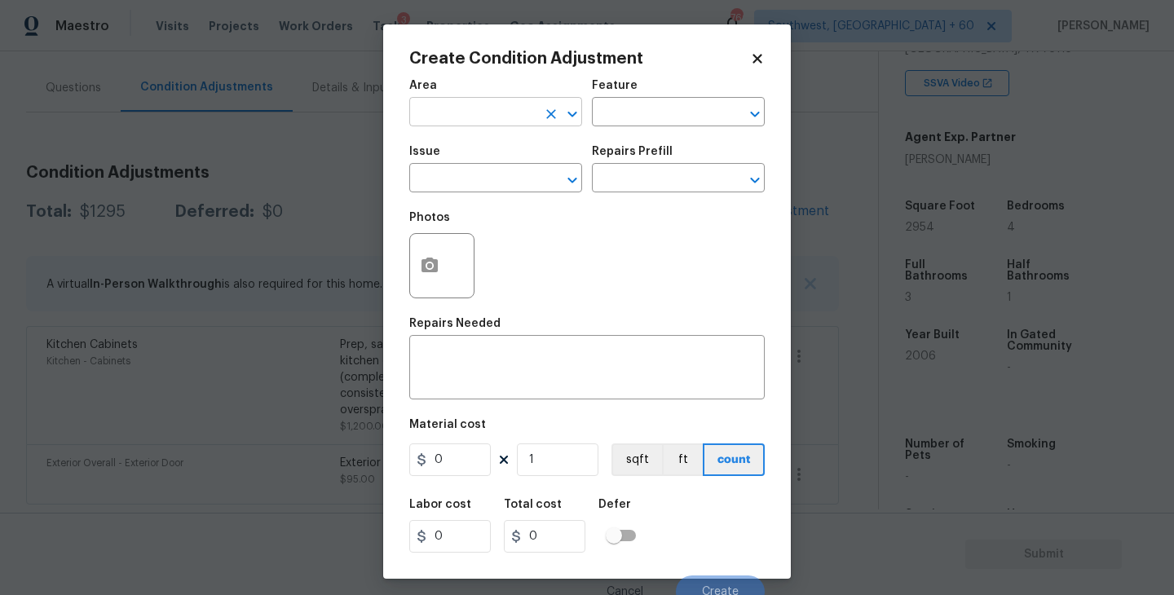
click at [504, 121] on input "text" at bounding box center [472, 113] width 127 height 25
click at [505, 189] on li "Exterior Overall" at bounding box center [495, 177] width 173 height 27
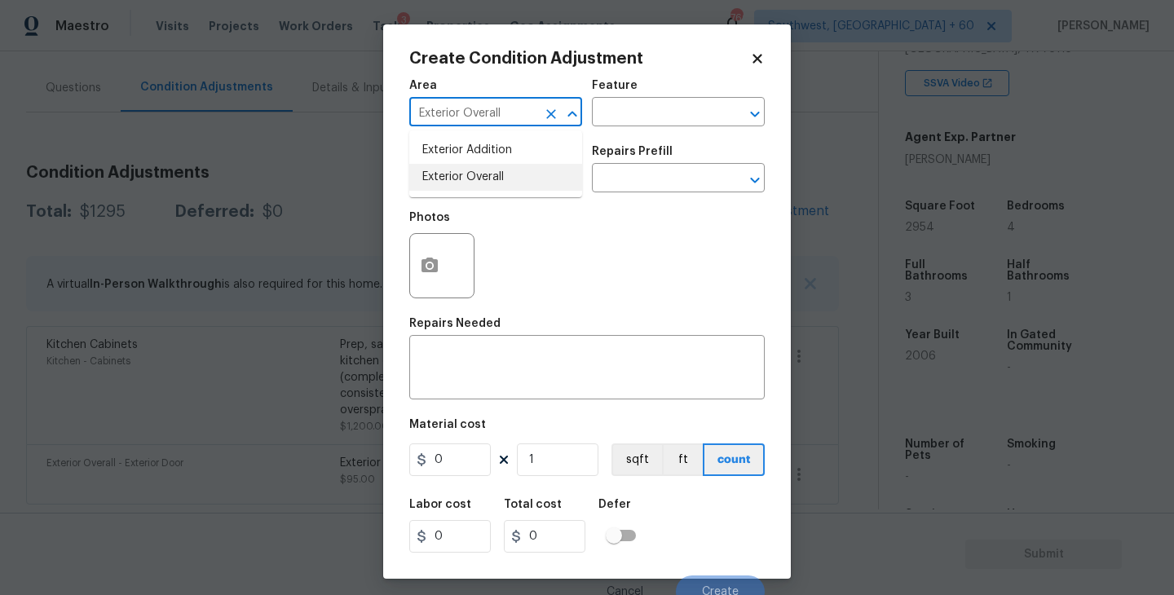
type input "Exterior Overall"
click at [620, 127] on div "Area Exterior Overall ​ Feature ​" at bounding box center [586, 103] width 355 height 66
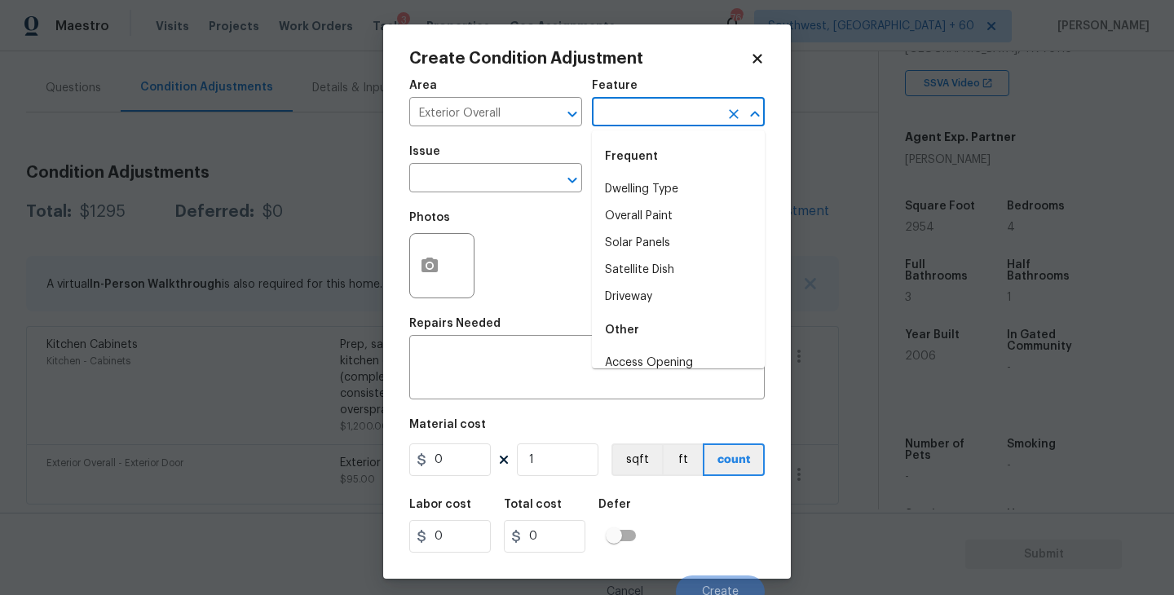
click at [647, 104] on input "text" at bounding box center [655, 113] width 127 height 25
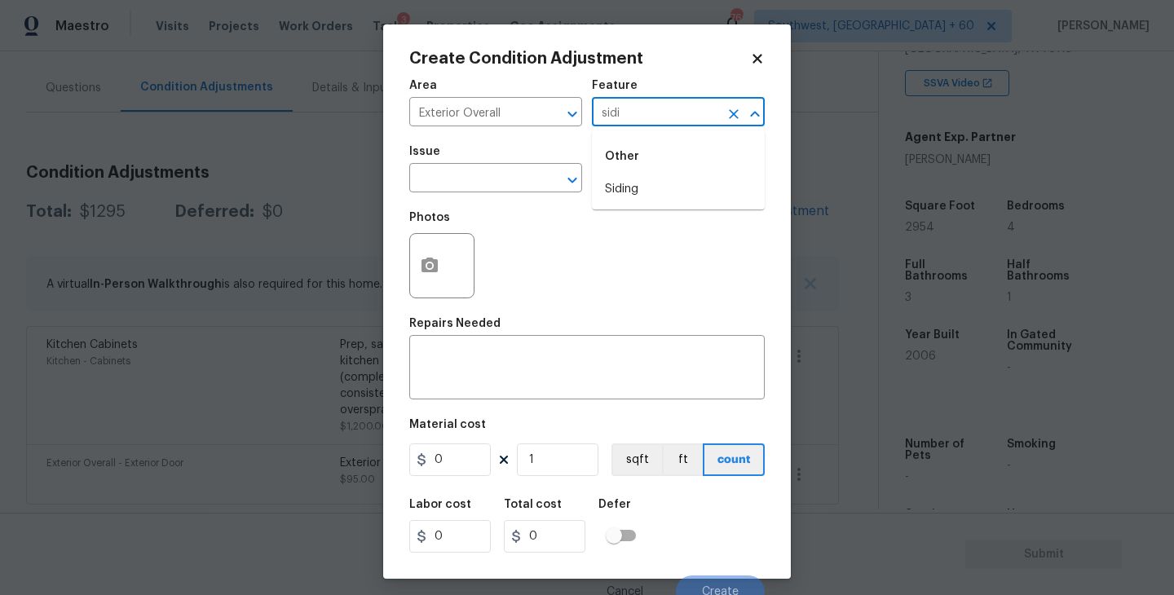
click at [637, 176] on li "Siding" at bounding box center [678, 189] width 173 height 27
type input "Siding"
click at [508, 174] on input "text" at bounding box center [472, 179] width 127 height 25
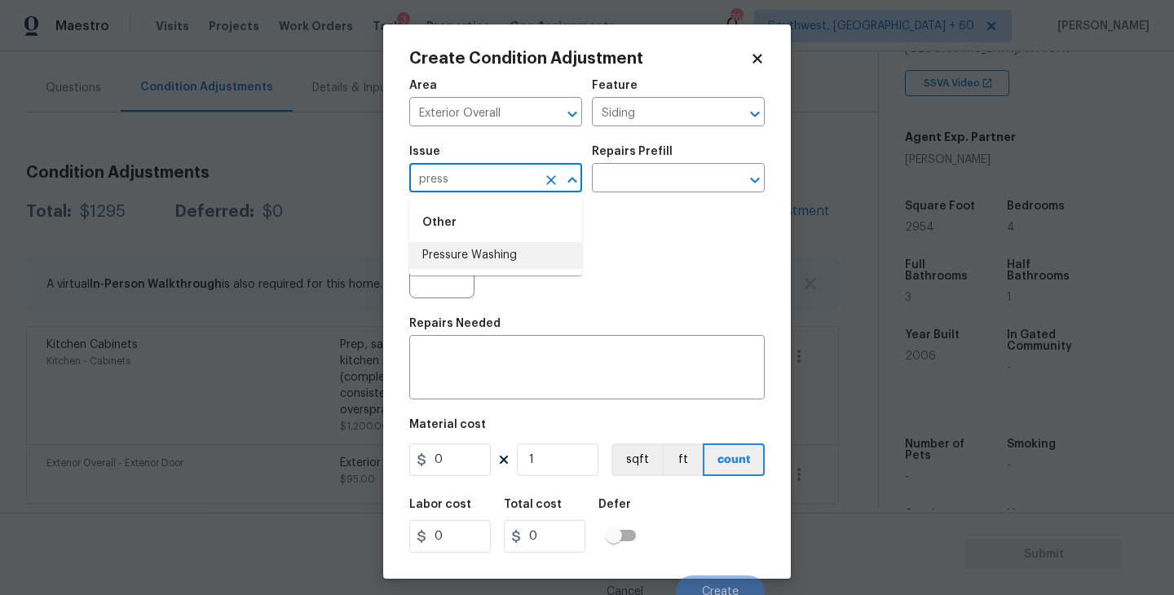
click at [500, 250] on li "Pressure Washing" at bounding box center [495, 255] width 173 height 27
type input "Pressure Washing"
click at [637, 183] on input "text" at bounding box center [655, 179] width 127 height 25
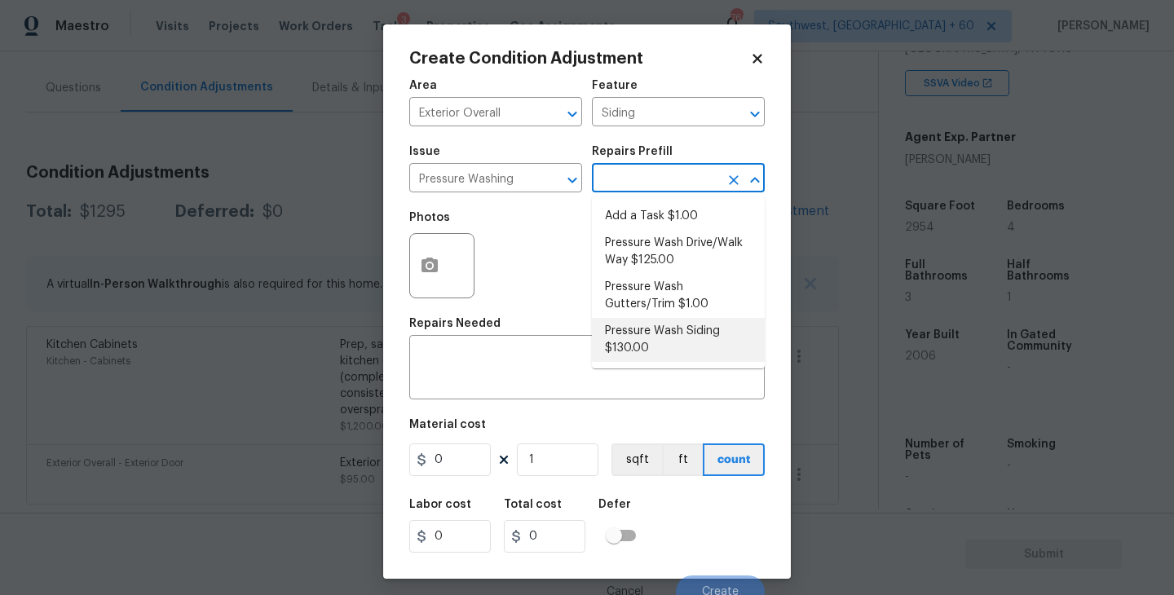
click at [636, 361] on li "Pressure Wash Siding $130.00" at bounding box center [678, 340] width 173 height 44
type textarea "Protect areas as needed for pressure washing. Pressure wash the siding on the h…"
type input "130"
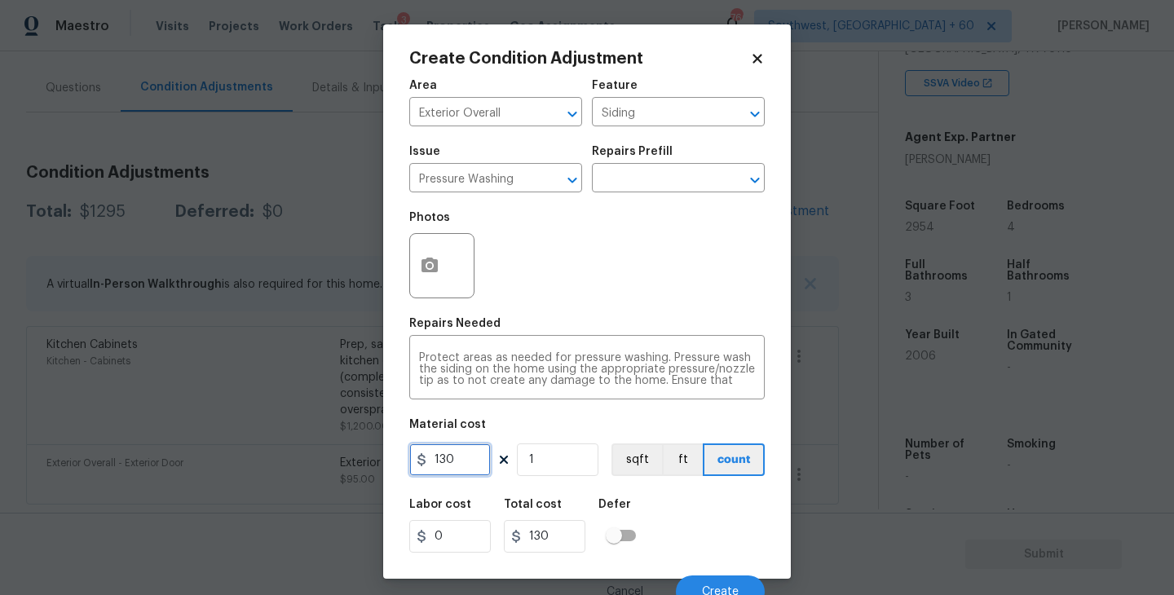
drag, startPoint x: 475, startPoint y: 456, endPoint x: 318, endPoint y: 477, distance: 158.7
click at [318, 477] on div "Create Condition Adjustment Area Exterior Overall ​ Feature Siding ​ Issue Pres…" at bounding box center [587, 297] width 1174 height 595
type input "200"
click at [434, 267] on icon "button" at bounding box center [429, 265] width 16 height 15
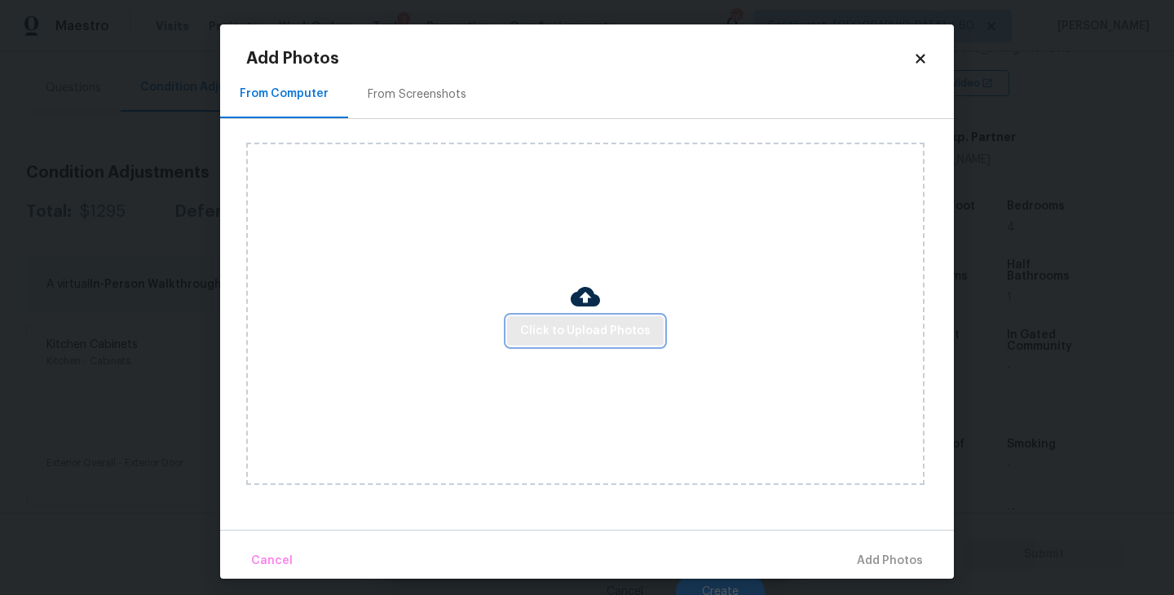
click at [535, 327] on span "Click to Upload Photos" at bounding box center [585, 331] width 130 height 20
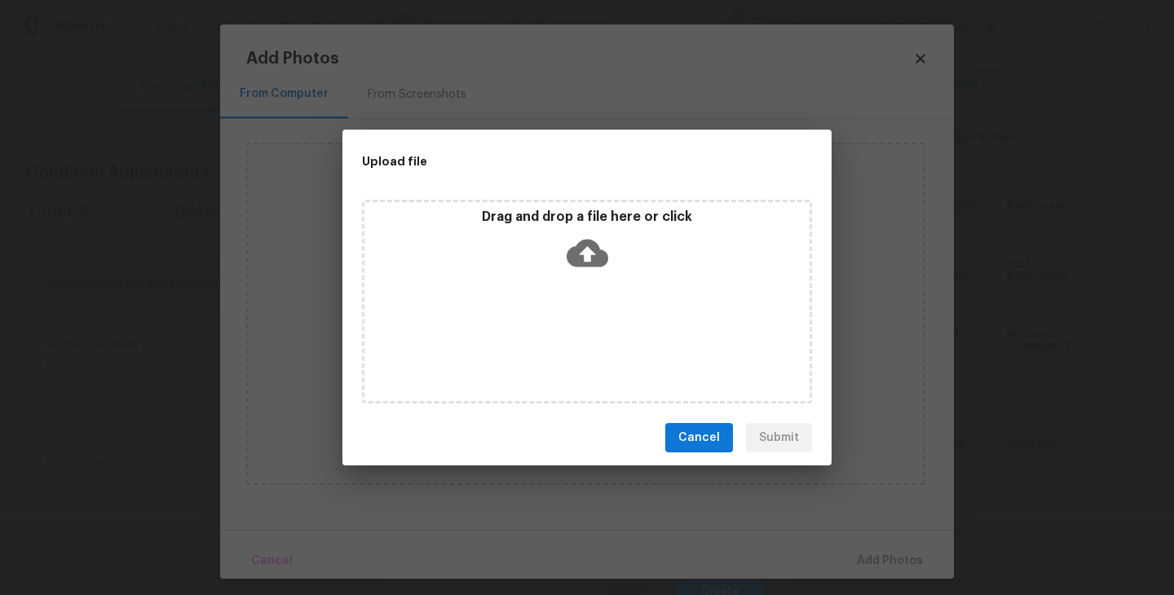
click at [581, 271] on icon at bounding box center [587, 253] width 42 height 42
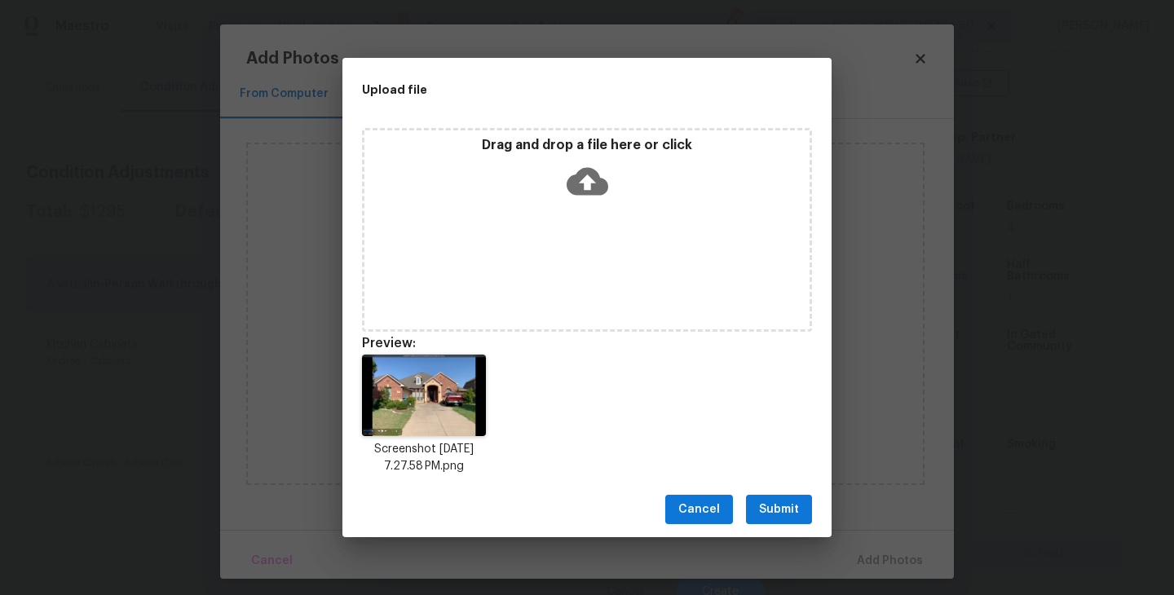
click at [786, 503] on span "Submit" at bounding box center [779, 510] width 40 height 20
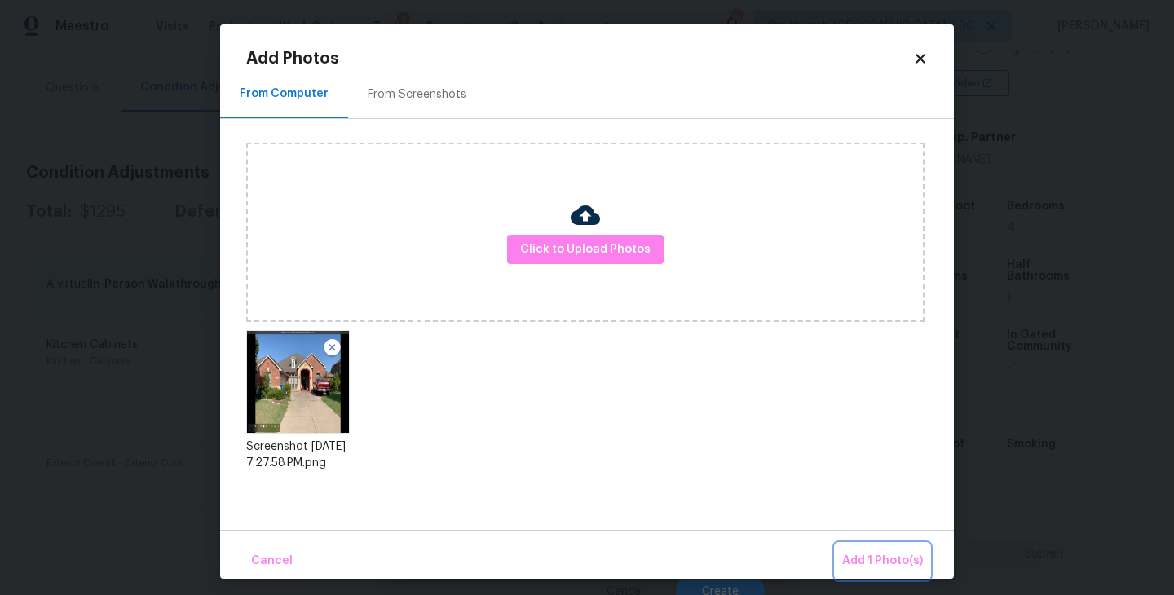
click at [871, 562] on span "Add 1 Photo(s)" at bounding box center [882, 561] width 81 height 20
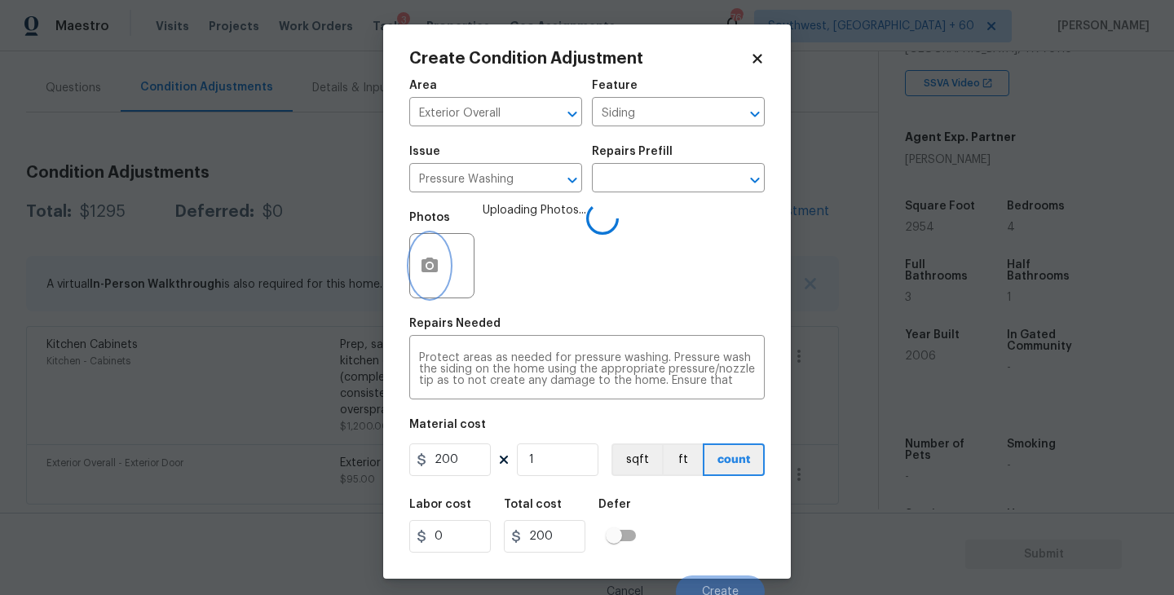
scroll to position [14, 0]
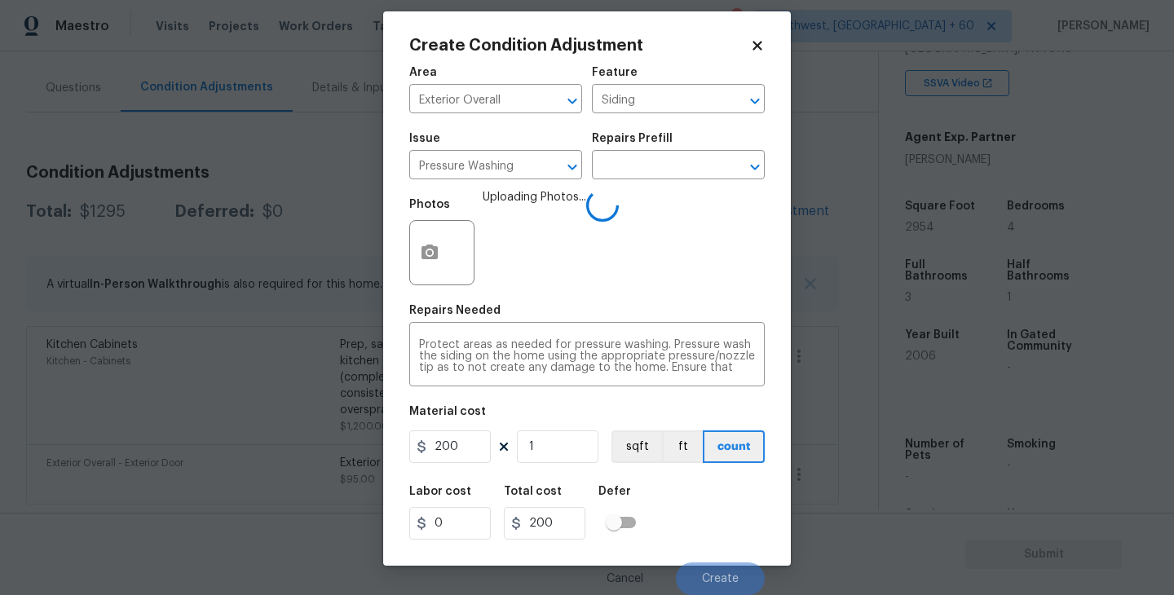
click at [727, 513] on div "Labor cost 0 Total cost 200 Defer" at bounding box center [586, 512] width 355 height 73
click at [705, 492] on div "Labor cost 0 Total cost 200 Defer" at bounding box center [586, 512] width 355 height 73
click at [711, 515] on div "Labor cost 0 Total cost 200 Defer" at bounding box center [586, 512] width 355 height 73
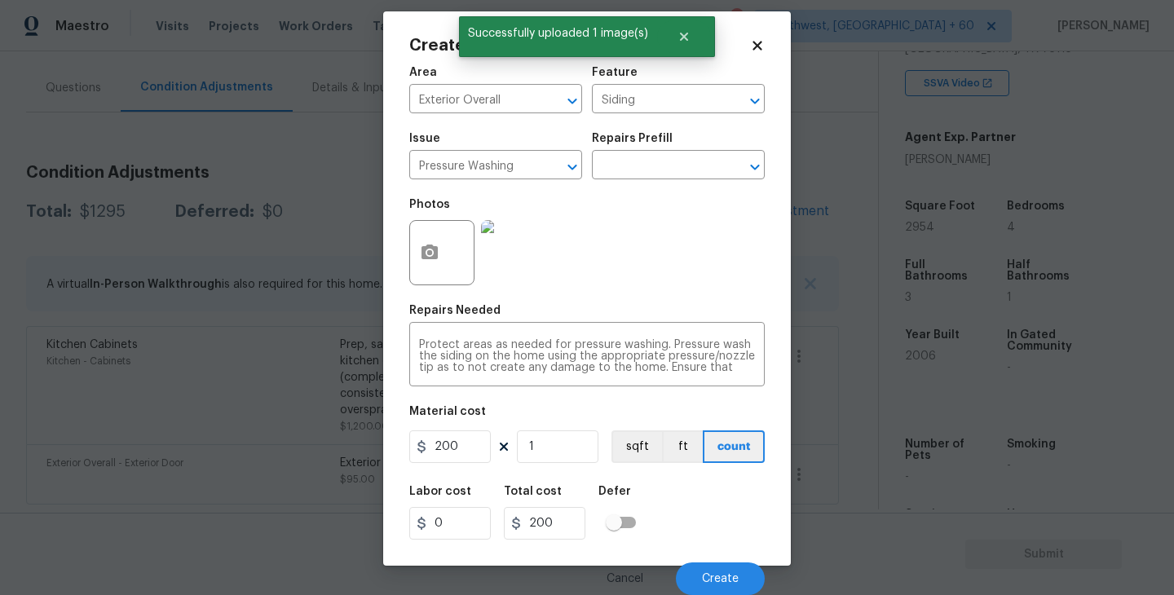
click at [711, 515] on div "Labor cost 0 Total cost 200 Defer" at bounding box center [586, 512] width 355 height 73
click at [720, 570] on button "Create" at bounding box center [720, 578] width 89 height 33
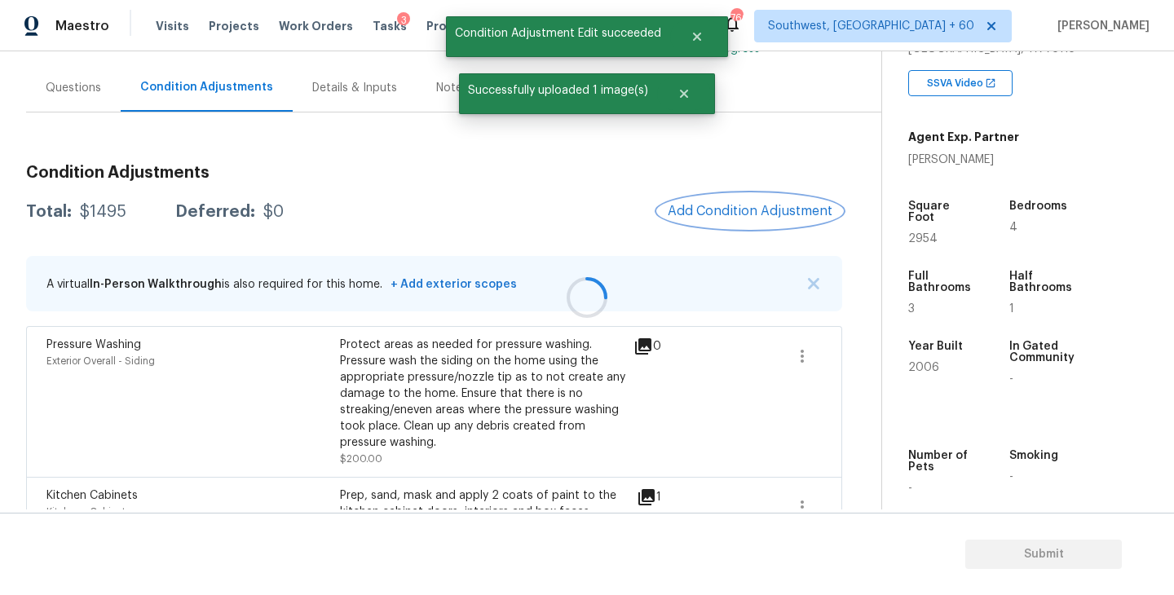
scroll to position [0, 0]
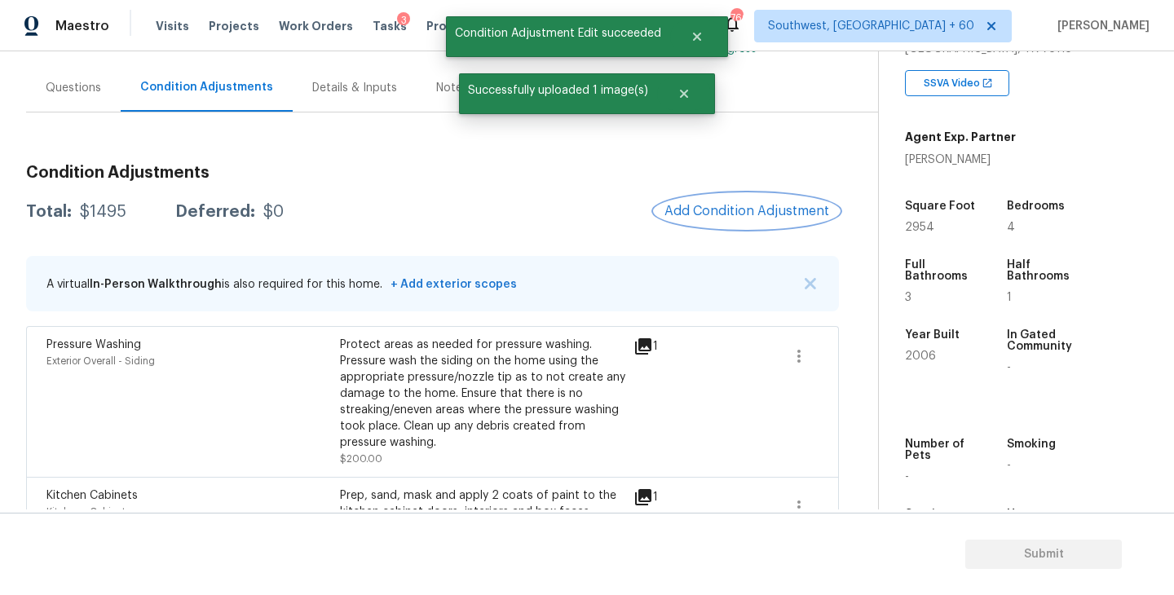
click at [731, 206] on span "Add Condition Adjustment" at bounding box center [746, 211] width 165 height 15
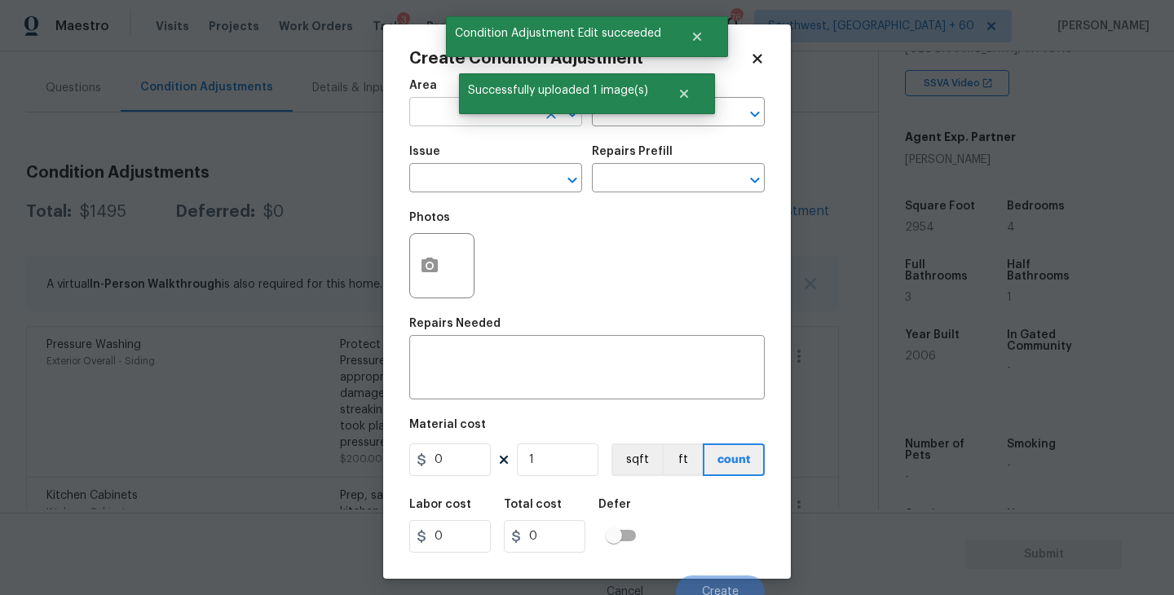
click at [454, 118] on input "text" at bounding box center [472, 113] width 127 height 25
click at [469, 171] on li "Exterior Overall" at bounding box center [495, 177] width 173 height 27
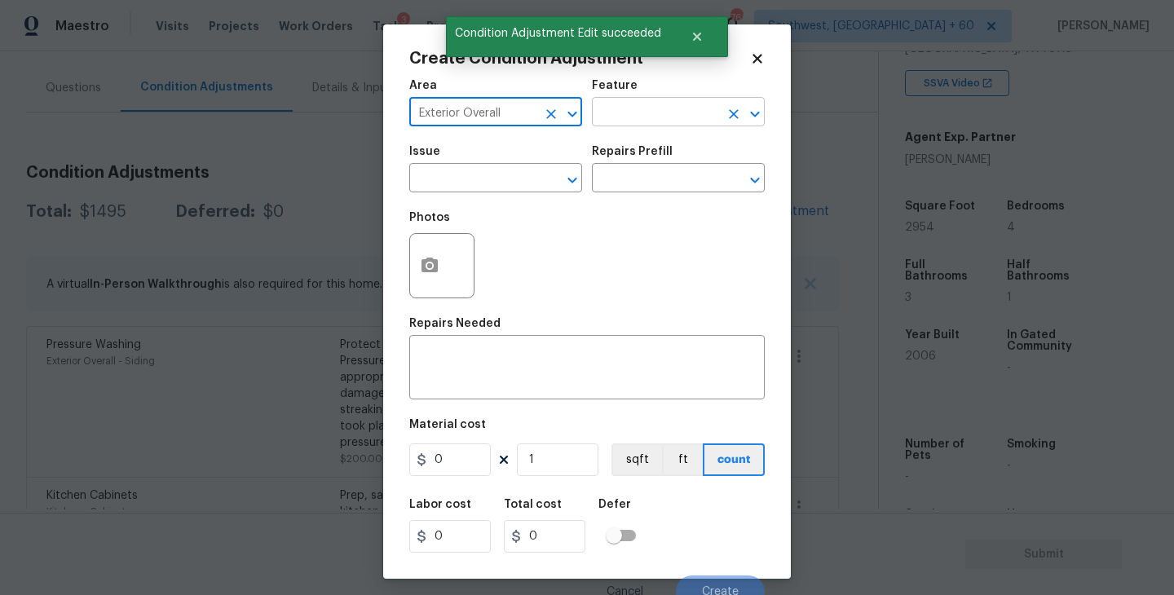
type input "Exterior Overall"
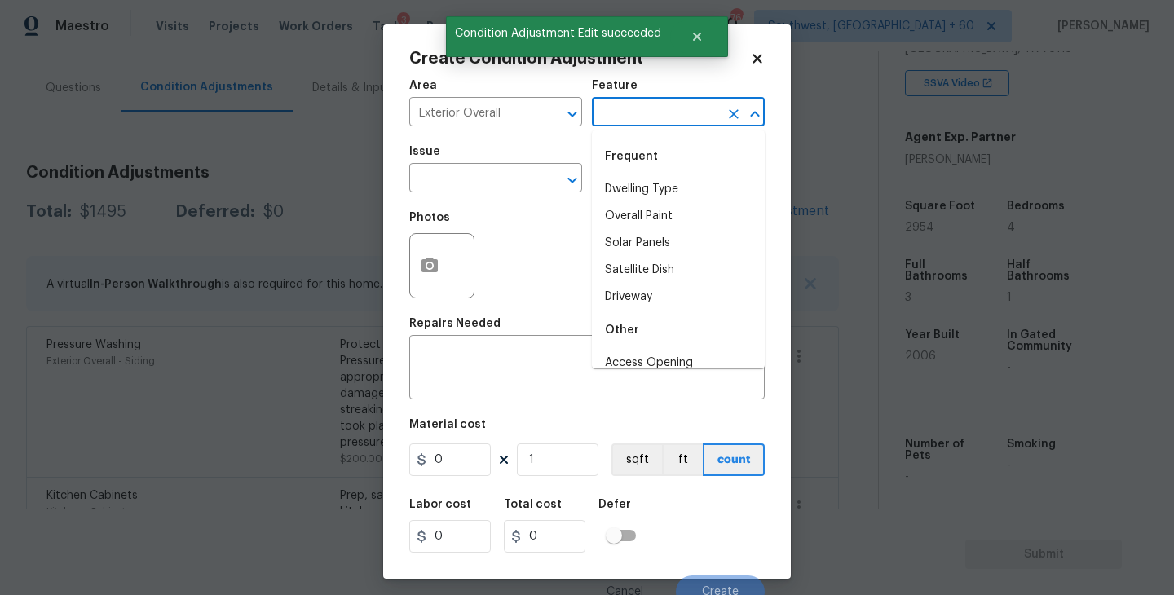
click at [625, 124] on input "text" at bounding box center [655, 113] width 127 height 25
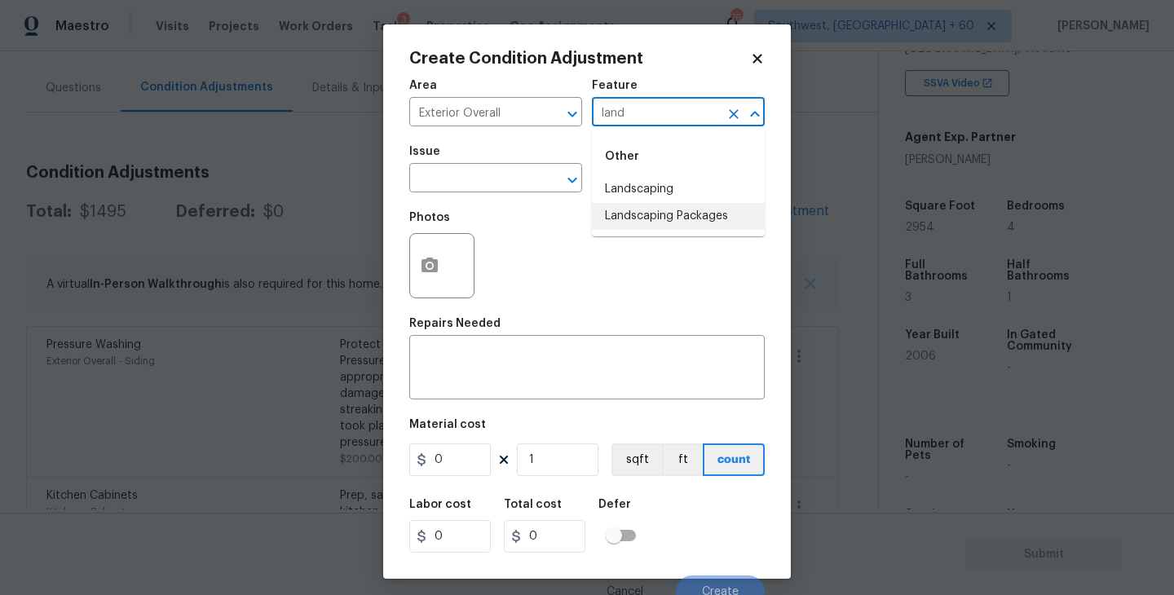
click at [641, 213] on li "Landscaping Packages" at bounding box center [678, 216] width 173 height 27
type input "Landscaping Packages"
click at [496, 183] on input "text" at bounding box center [472, 179] width 127 height 25
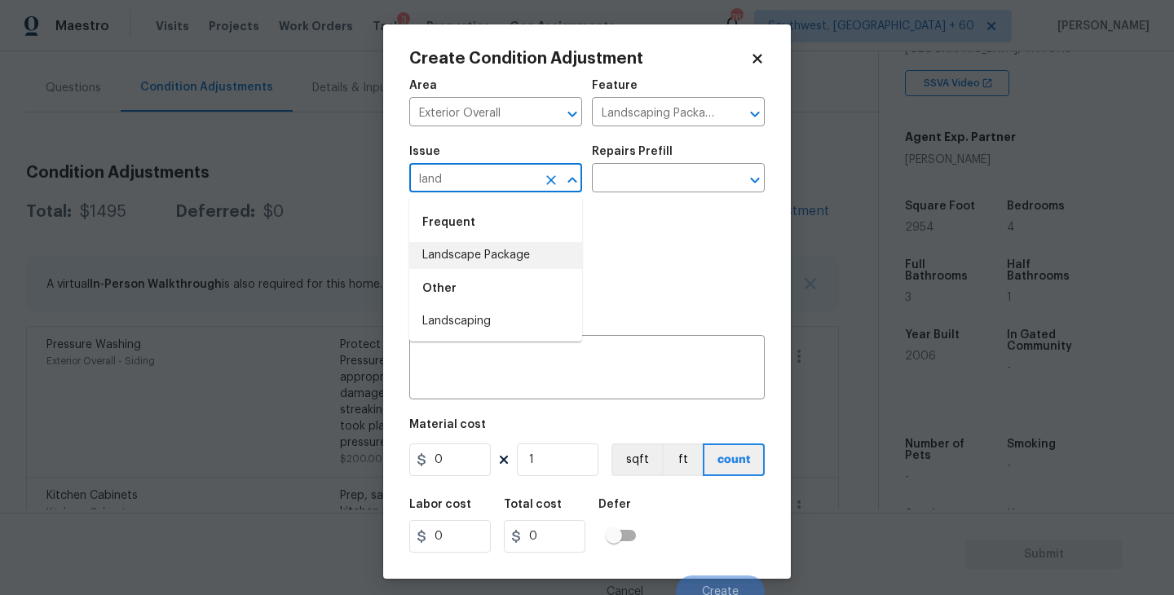
click at [503, 262] on li "Landscape Package" at bounding box center [495, 255] width 173 height 27
type input "Landscape Package"
click at [644, 174] on input "text" at bounding box center [655, 179] width 127 height 25
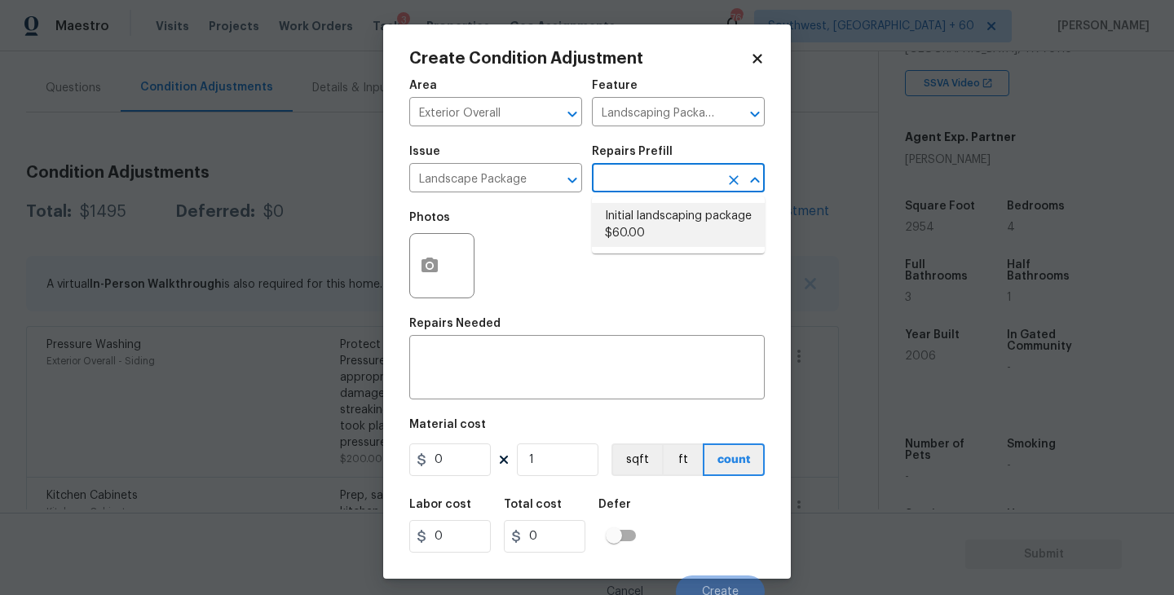
click at [648, 225] on li "Initial landscaping package $60.00" at bounding box center [678, 225] width 173 height 44
type input "Home Readiness Packages"
type textarea "Mowing of grass up to 6" in height. Mow, edge along driveways & sidewalks, trim…"
type input "60"
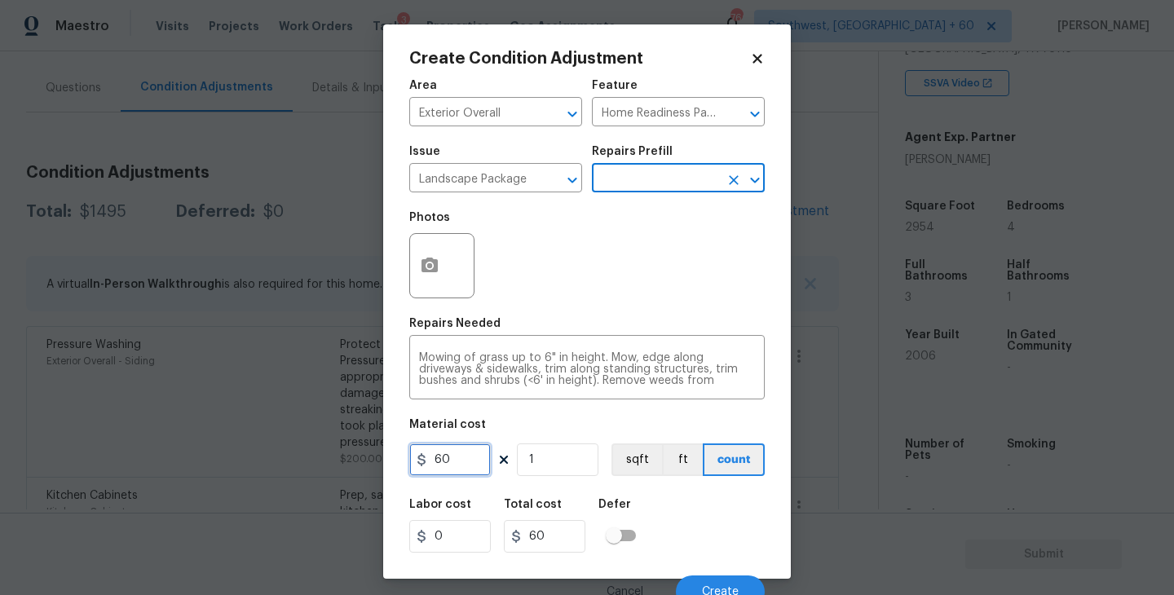
drag, startPoint x: 457, startPoint y: 457, endPoint x: 405, endPoint y: 457, distance: 52.2
click at [405, 457] on div "Create Condition Adjustment Area Exterior Overall ​ Feature Home Readiness Pack…" at bounding box center [587, 301] width 408 height 554
type input "750"
click at [434, 275] on icon "button" at bounding box center [430, 266] width 20 height 20
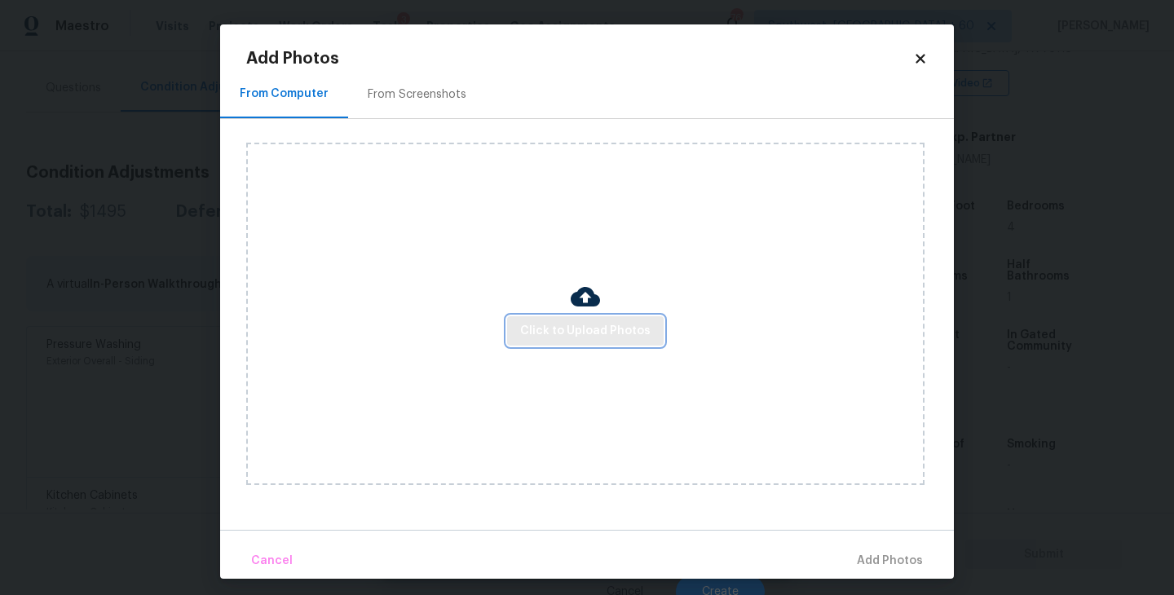
click at [565, 328] on span "Click to Upload Photos" at bounding box center [585, 331] width 130 height 20
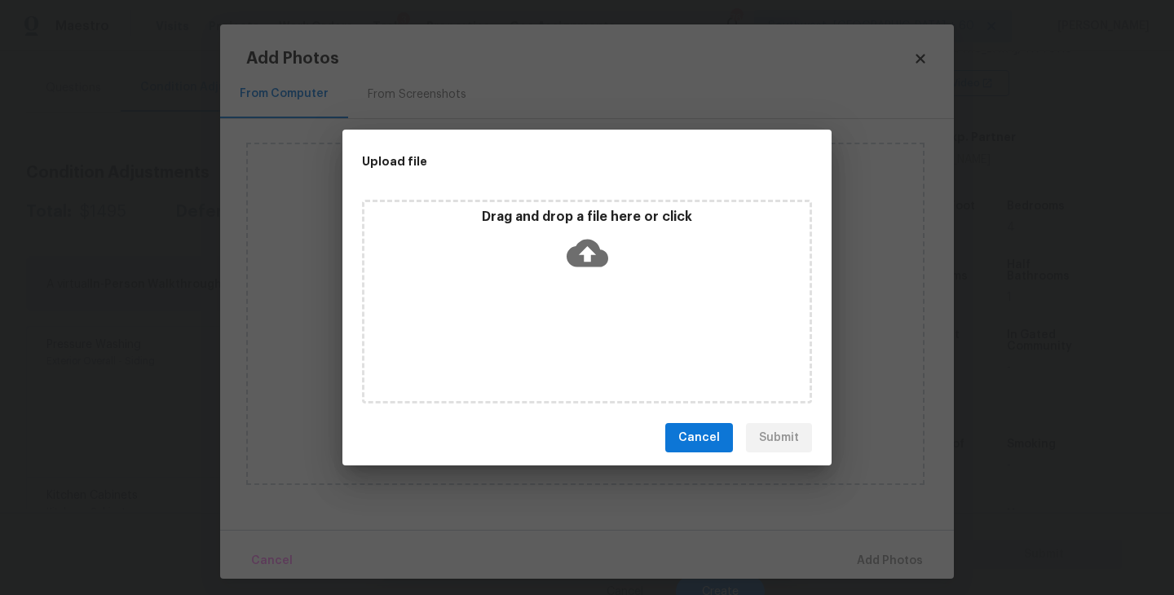
click at [581, 261] on icon at bounding box center [587, 254] width 42 height 28
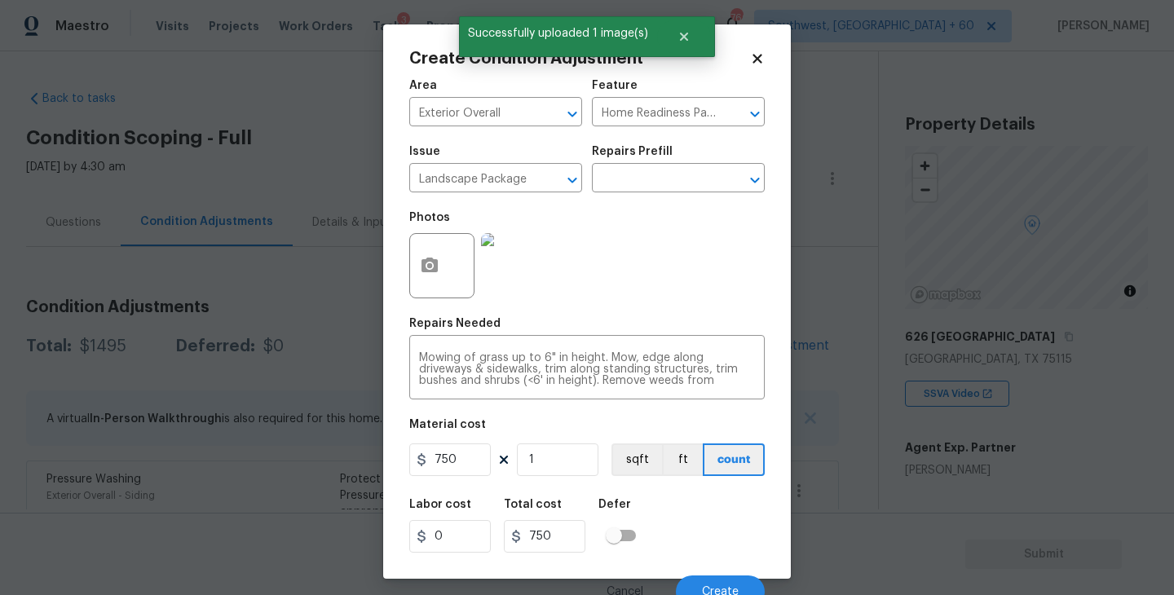
scroll to position [14, 0]
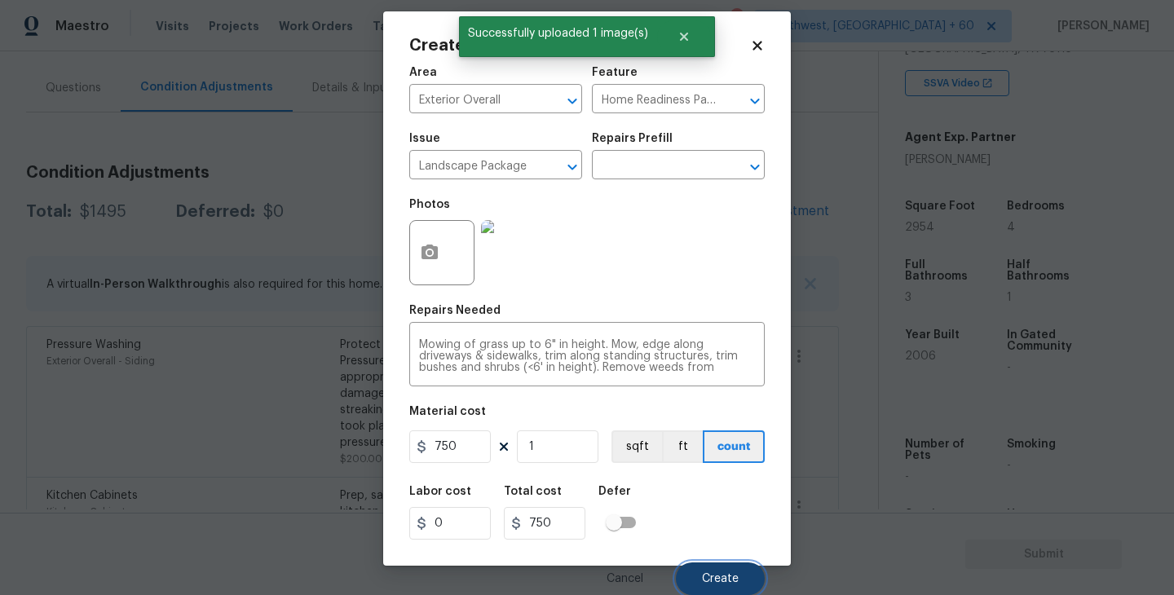
click at [734, 575] on span "Create" at bounding box center [720, 579] width 37 height 12
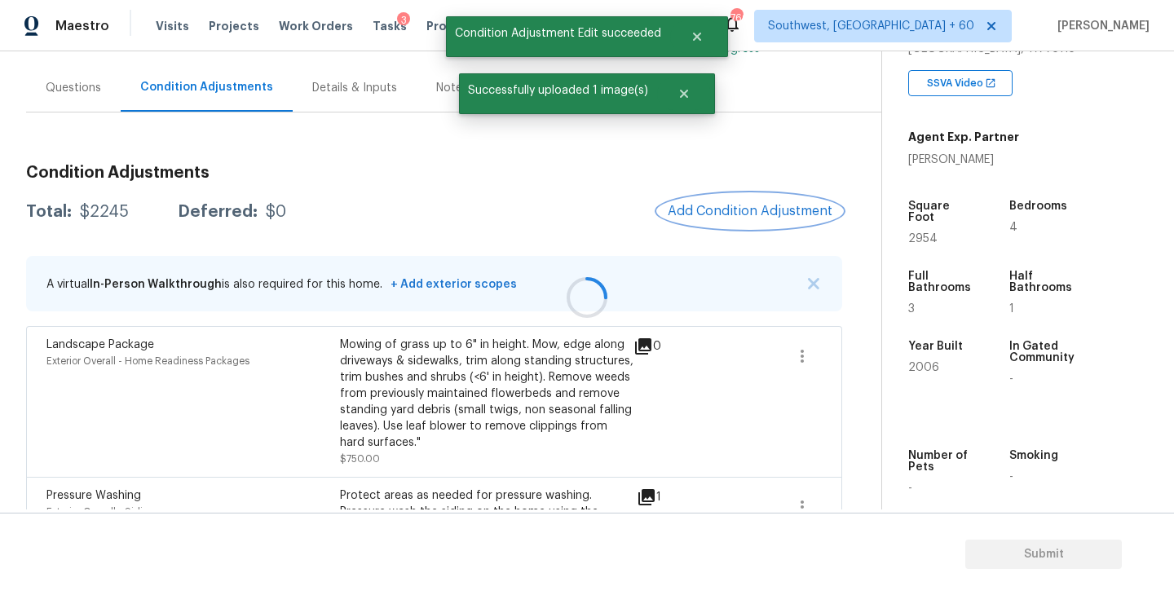
scroll to position [0, 0]
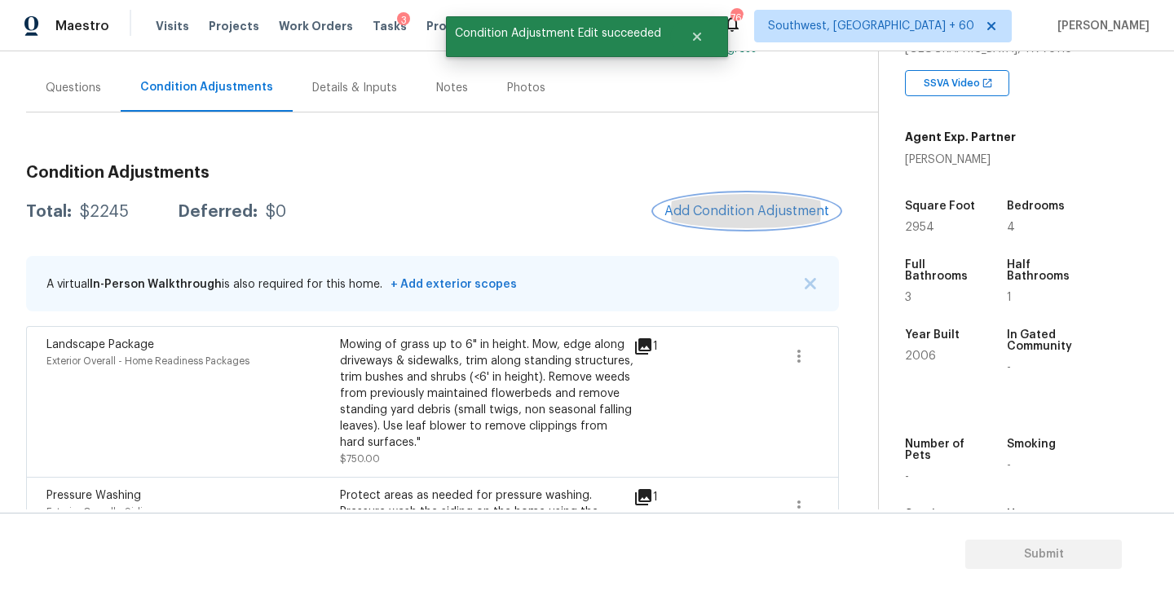
click at [732, 202] on button "Add Condition Adjustment" at bounding box center [746, 211] width 184 height 34
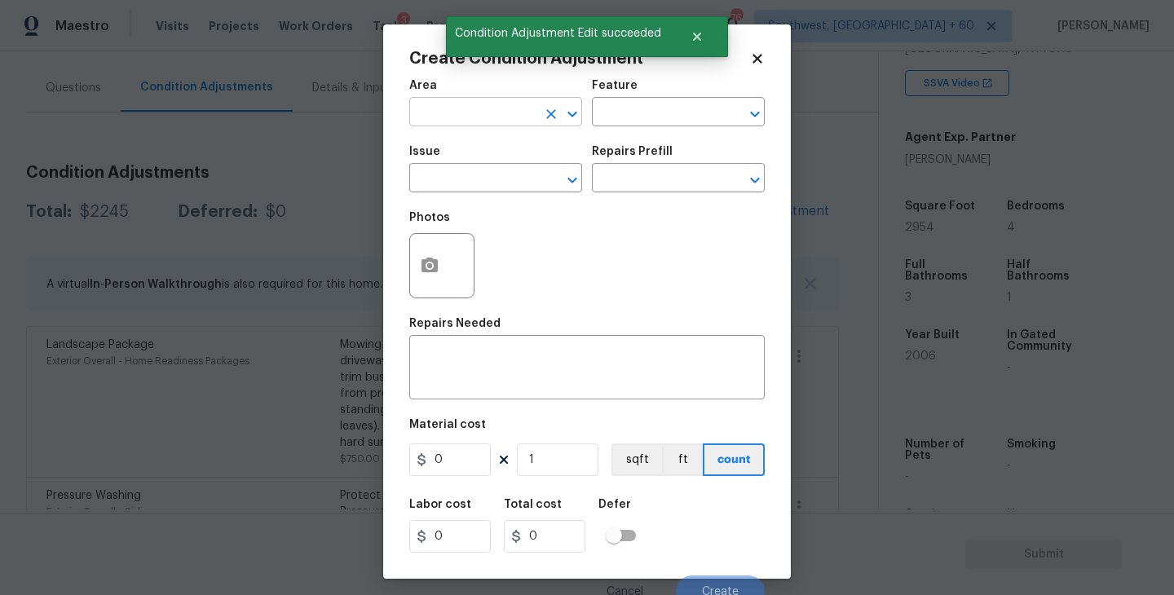
click at [421, 117] on input "text" at bounding box center [472, 113] width 127 height 25
click at [450, 166] on li "Interior Overall" at bounding box center [495, 177] width 173 height 27
type input "Interior Overall"
click at [635, 106] on input "text" at bounding box center [655, 113] width 127 height 25
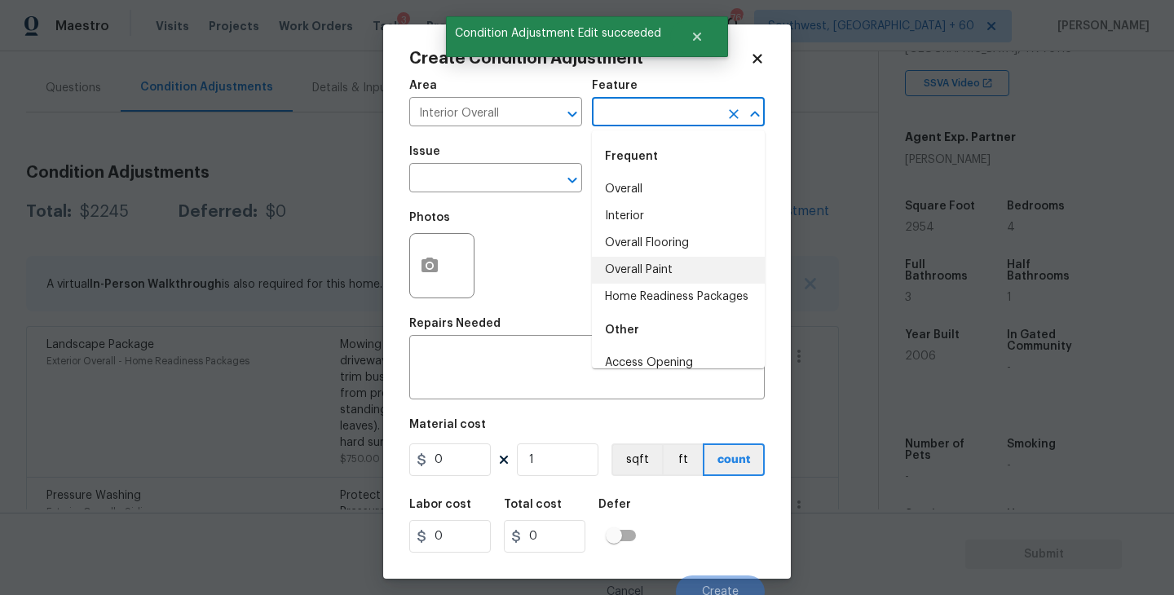
click at [646, 267] on li "Overall Paint" at bounding box center [678, 270] width 173 height 27
type input "Overall Paint"
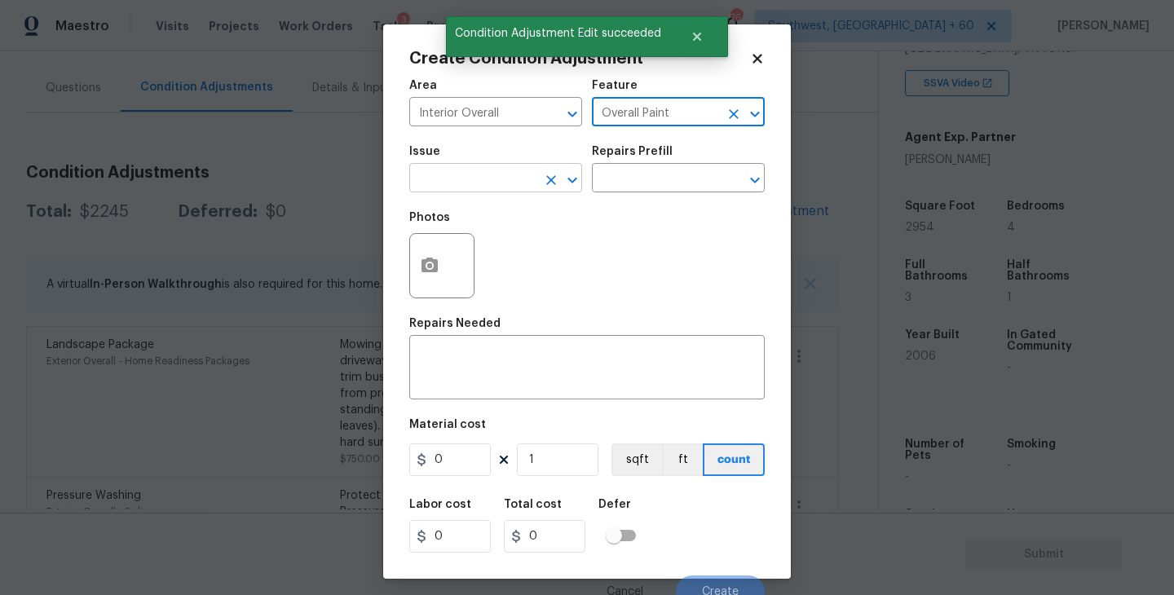
click at [496, 183] on input "text" at bounding box center [472, 179] width 127 height 25
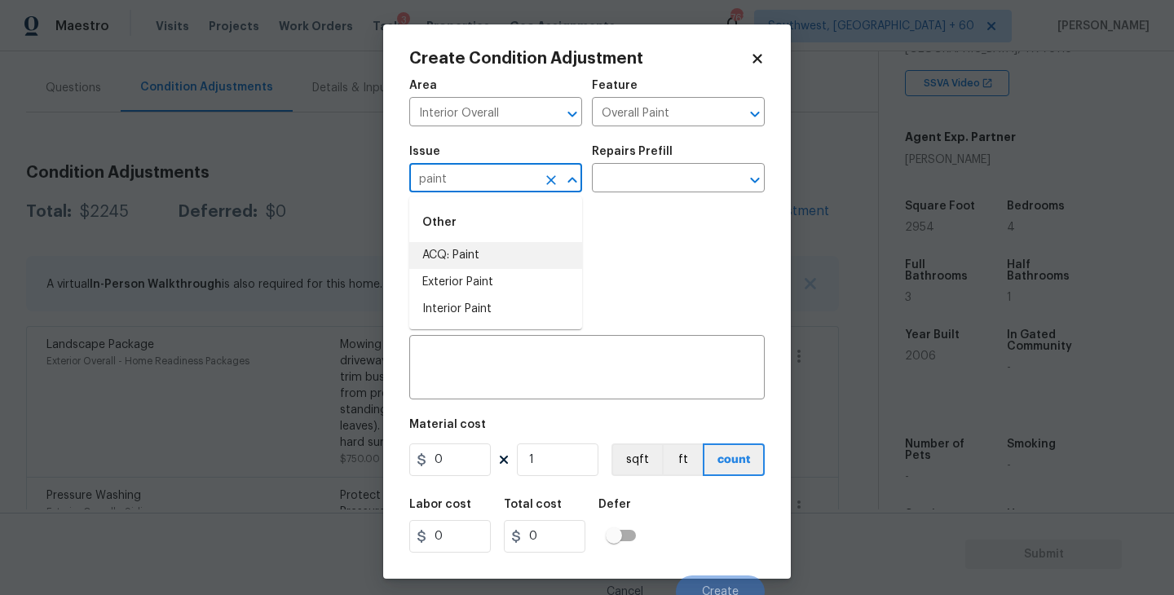
click at [489, 266] on li "ACQ: Paint" at bounding box center [495, 255] width 173 height 27
type input "ACQ: Paint"
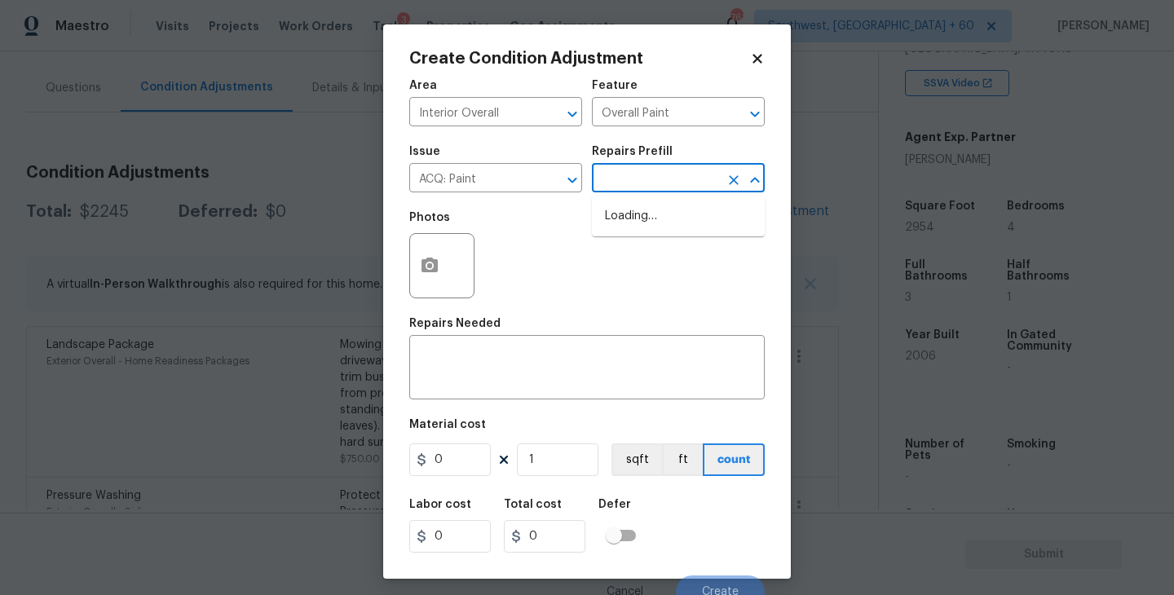
click at [638, 187] on input "text" at bounding box center [655, 179] width 127 height 25
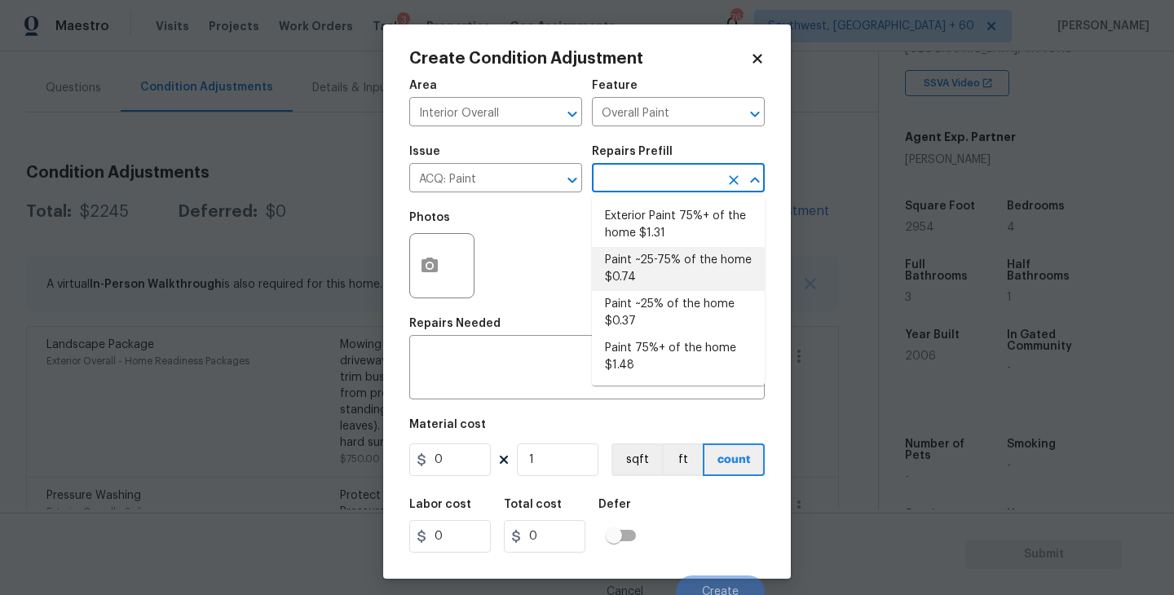
click at [655, 262] on li "Paint ~25-75% of the home $0.74" at bounding box center [678, 269] width 173 height 44
type input "Acquisition"
type textarea "Acquisition Scope: ~25 - 75% of the home needs interior paint"
type input "0.74"
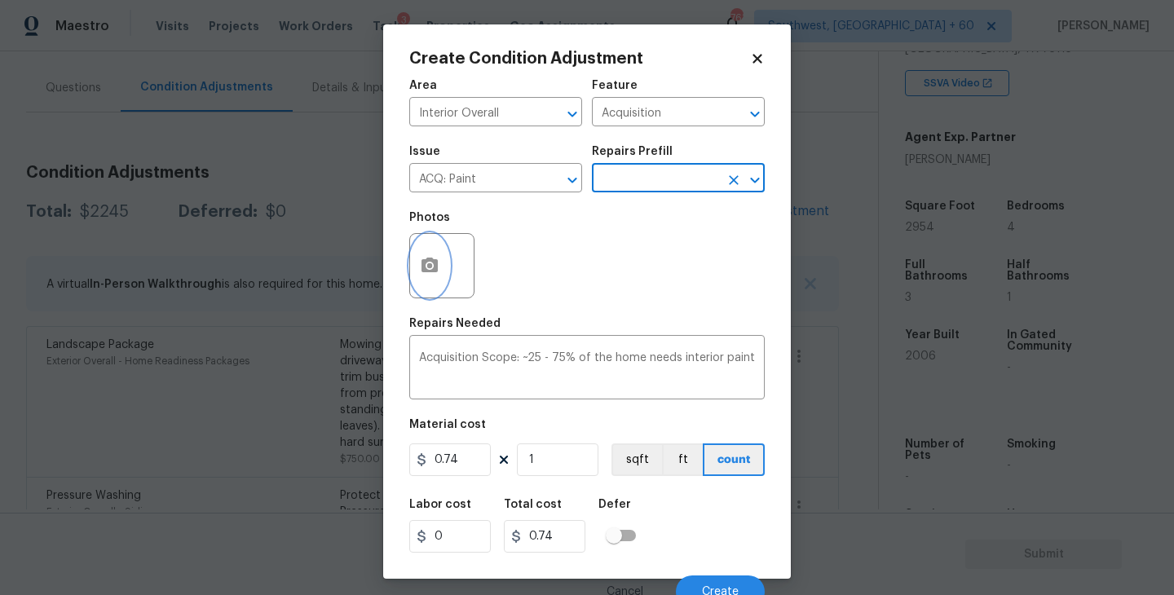
click at [420, 266] on icon "button" at bounding box center [430, 266] width 20 height 20
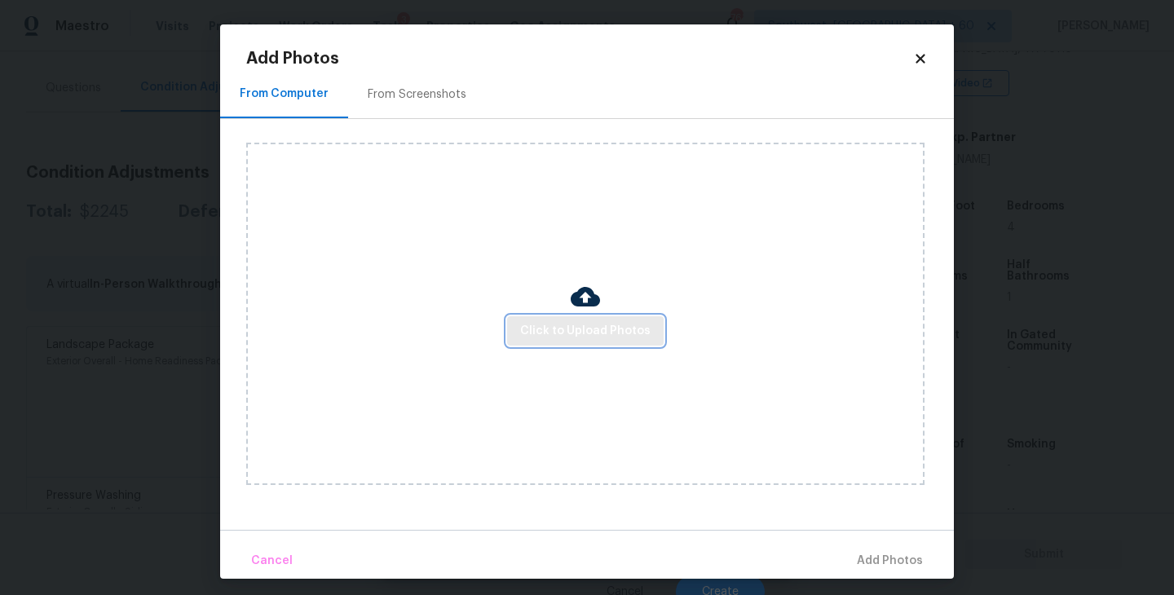
click at [613, 345] on button "Click to Upload Photos" at bounding box center [585, 331] width 156 height 30
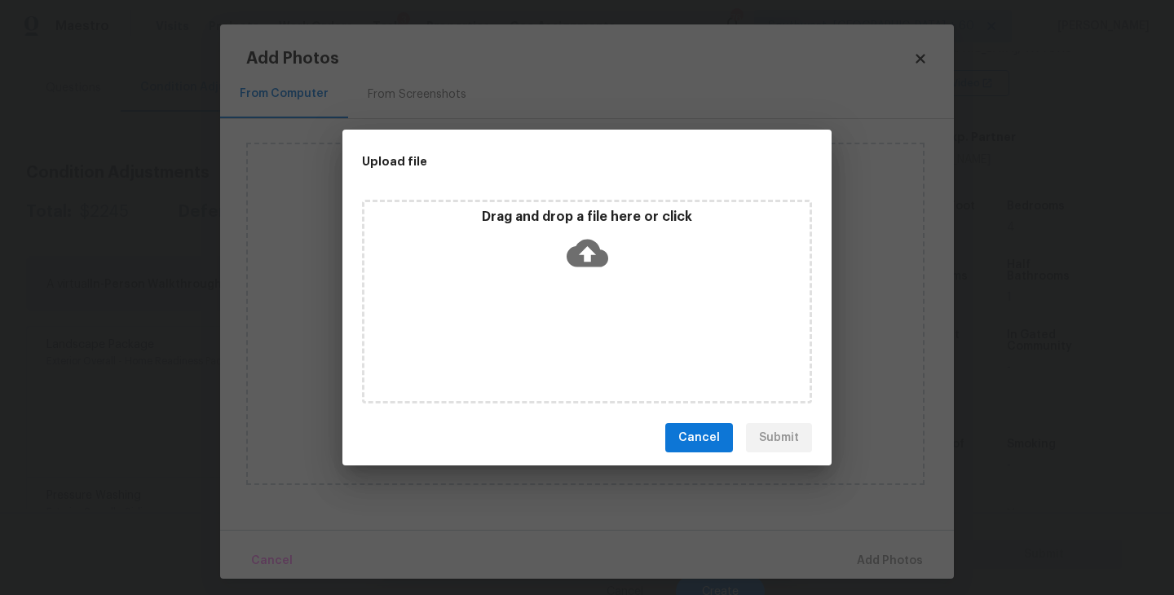
click at [606, 284] on div "Drag and drop a file here or click" at bounding box center [587, 302] width 450 height 204
